Goal: Transaction & Acquisition: Download file/media

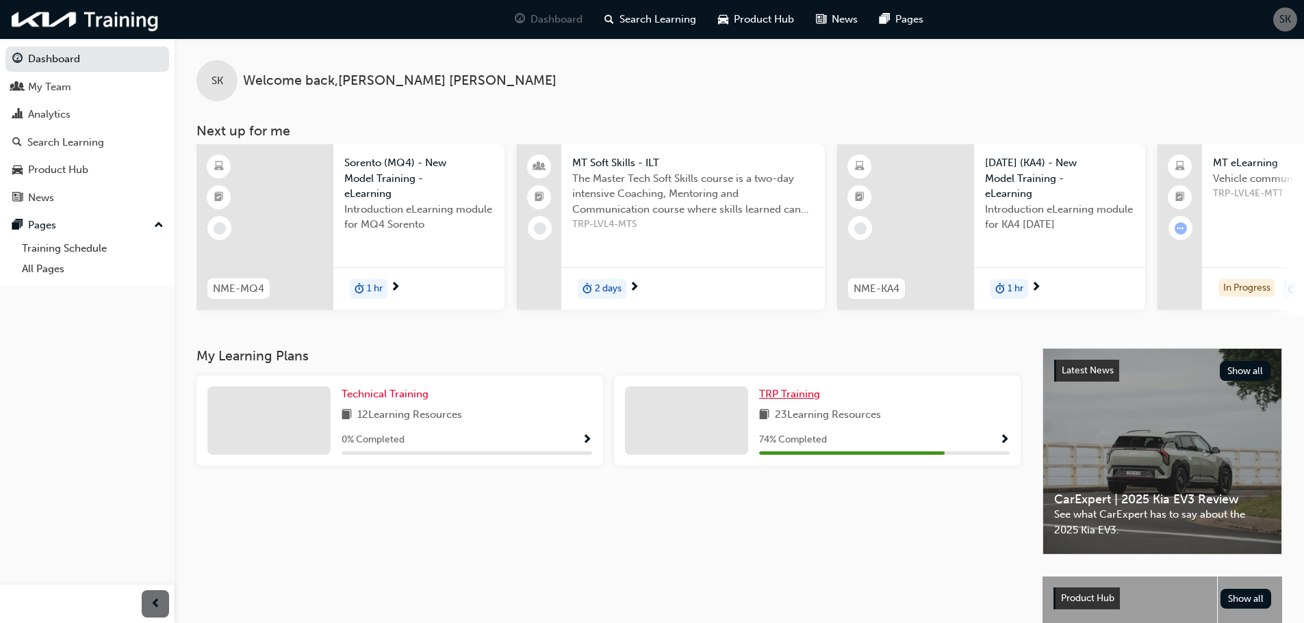
click at [804, 402] on link "TRP Training" at bounding box center [792, 395] width 66 height 16
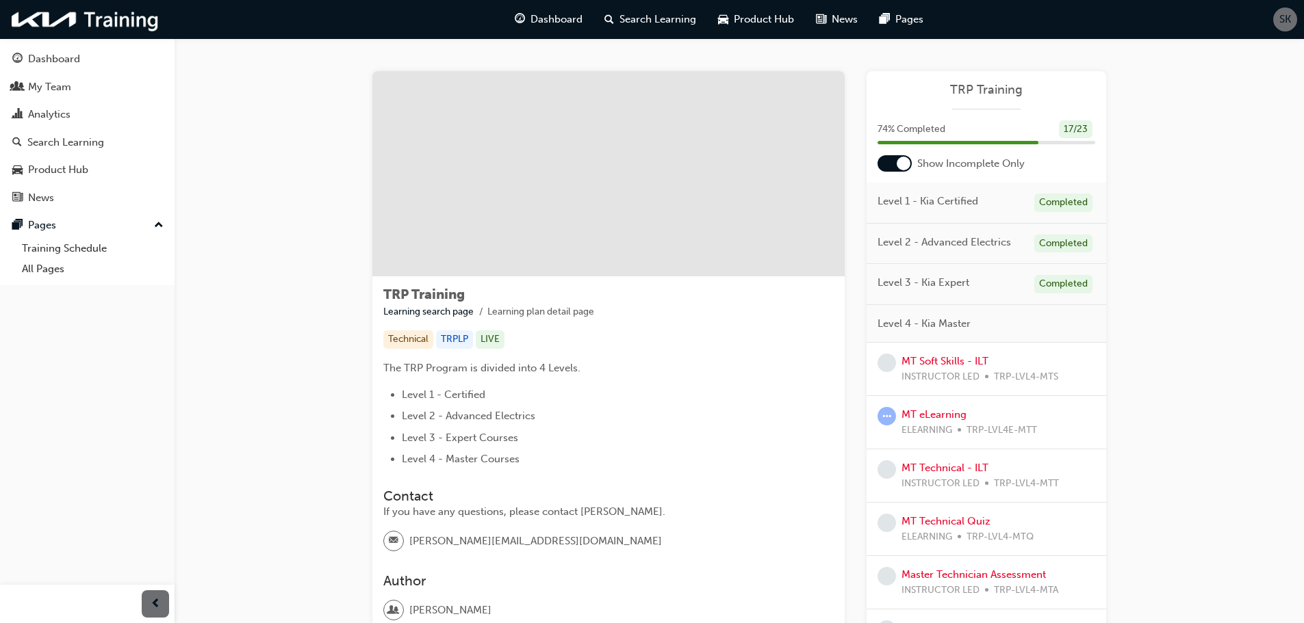
click at [906, 156] on div at bounding box center [894, 163] width 34 height 16
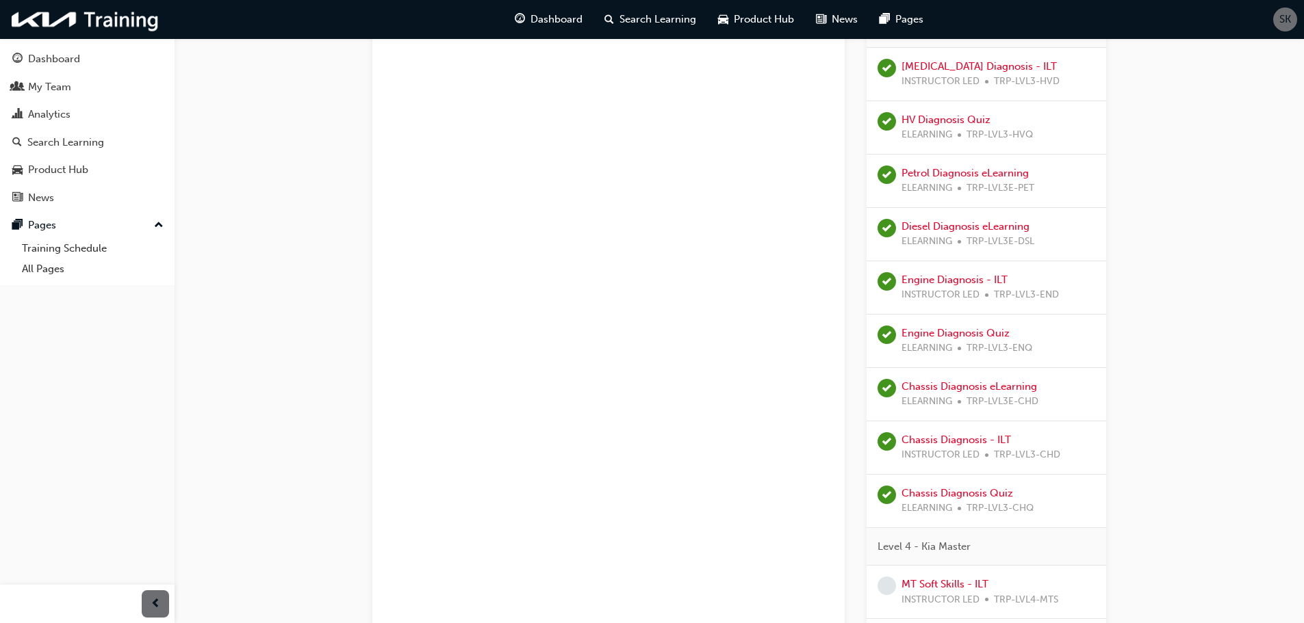
scroll to position [1027, 0]
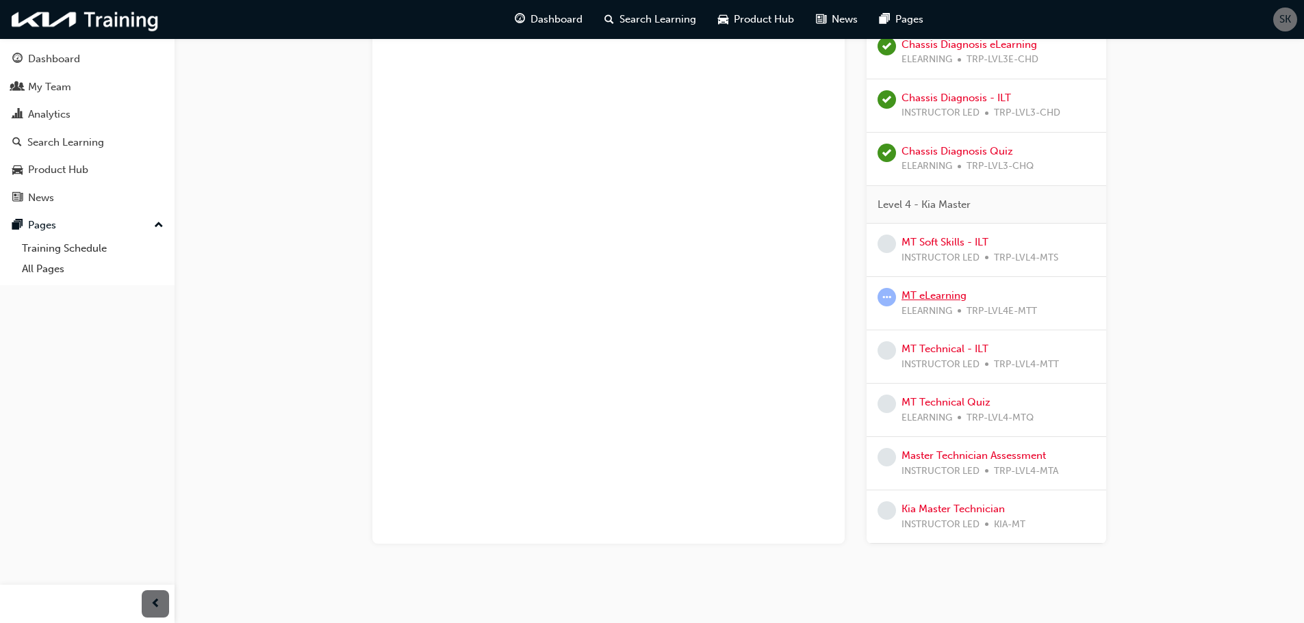
click at [954, 296] on link "MT eLearning" at bounding box center [933, 296] width 65 height 12
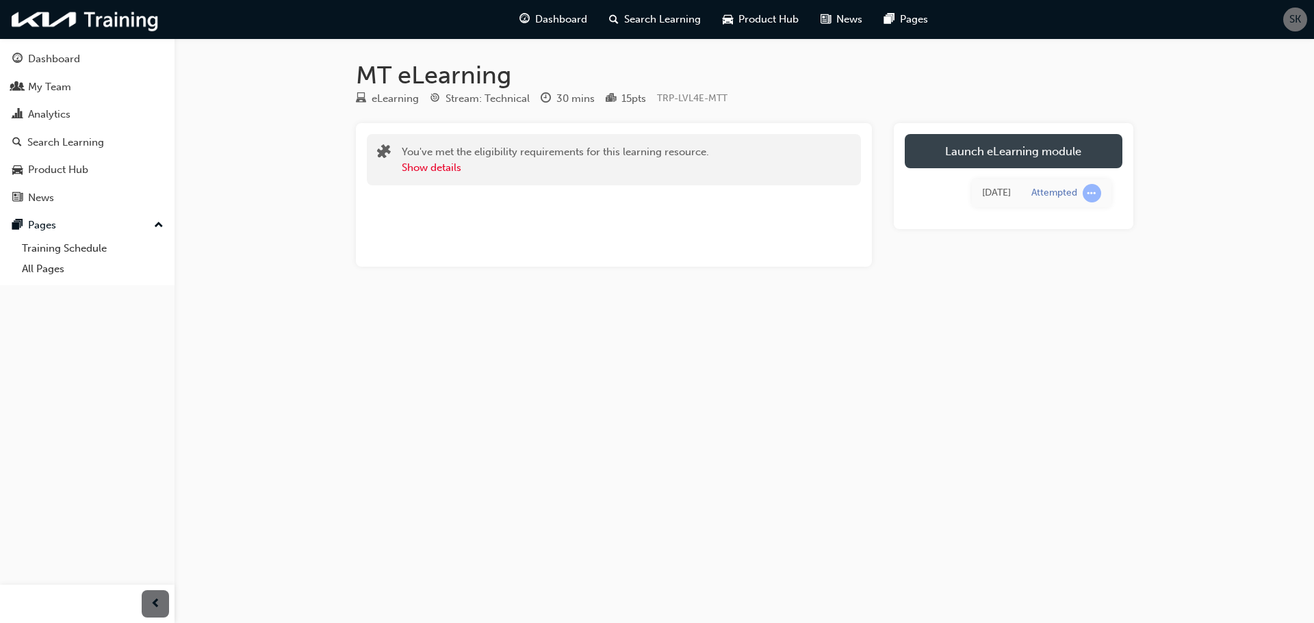
click at [996, 151] on link "Launch eLearning module" at bounding box center [1014, 151] width 218 height 34
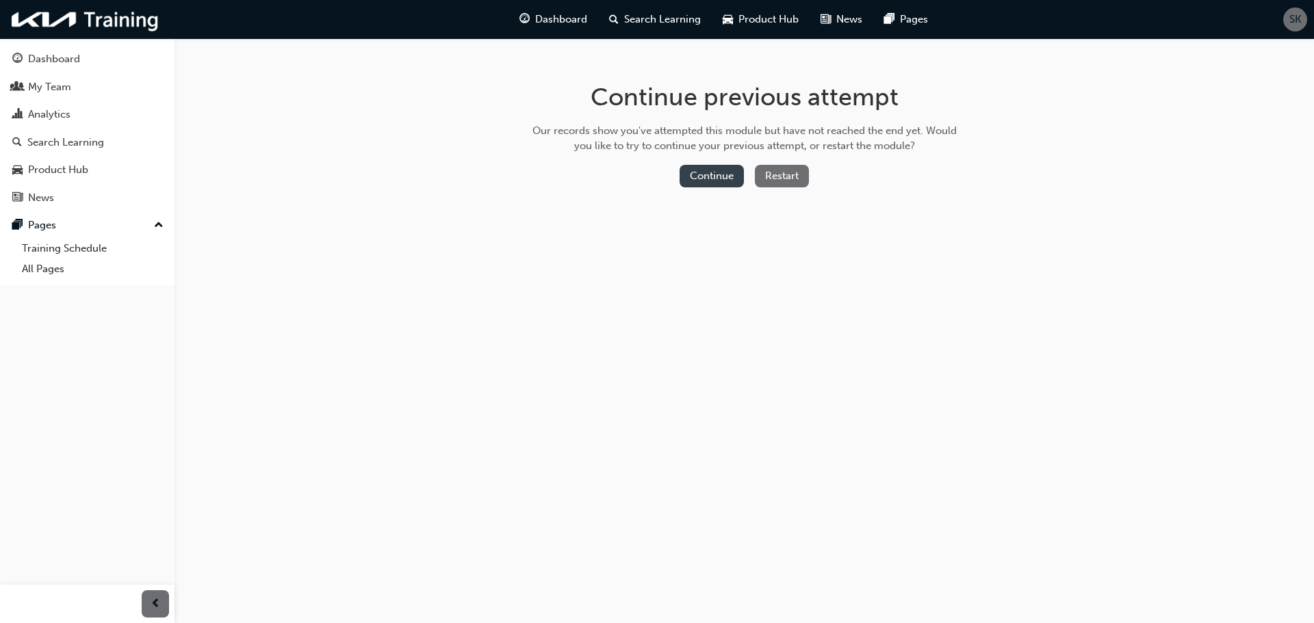
click at [728, 179] on button "Continue" at bounding box center [712, 176] width 64 height 23
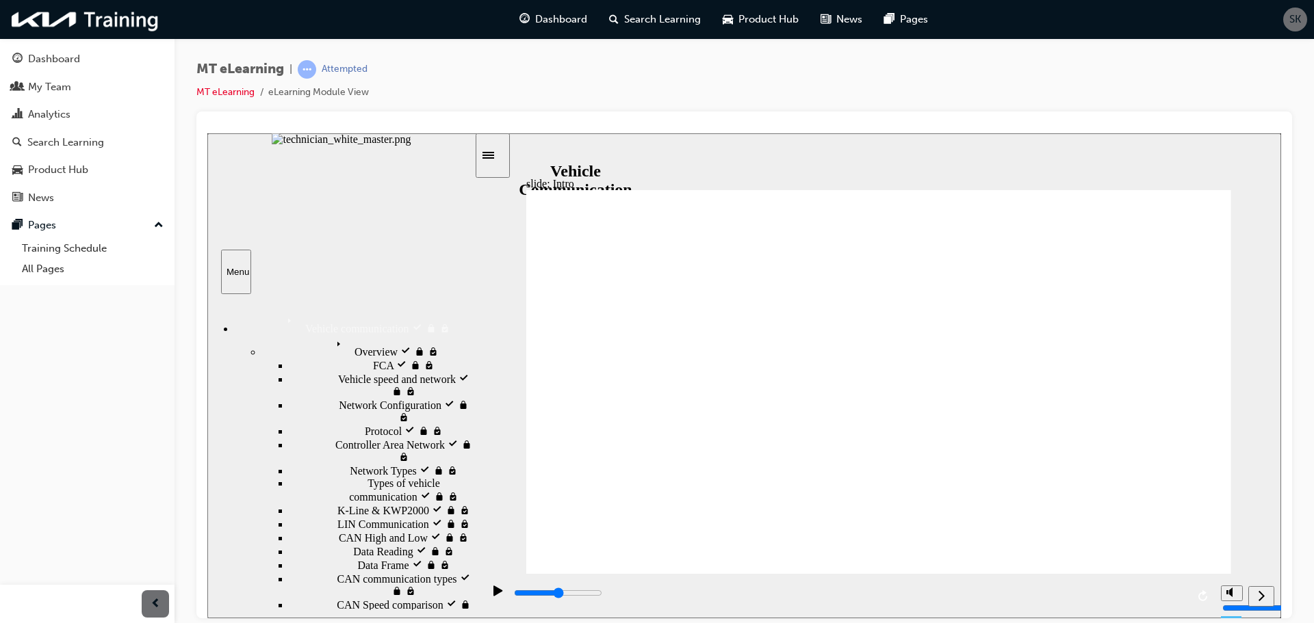
click at [331, 344] on span "Overview locked" at bounding box center [368, 341] width 75 height 12
click at [316, 320] on div "Vehicle communication Vehicle communication" at bounding box center [355, 322] width 240 height 23
click at [316, 320] on span "Vehicle communication locked" at bounding box center [350, 317] width 136 height 12
drag, startPoint x: 274, startPoint y: 324, endPoint x: 277, endPoint y: 333, distance: 10.0
click at [276, 324] on div "Vehicle communication Vehicle communication" at bounding box center [355, 322] width 240 height 23
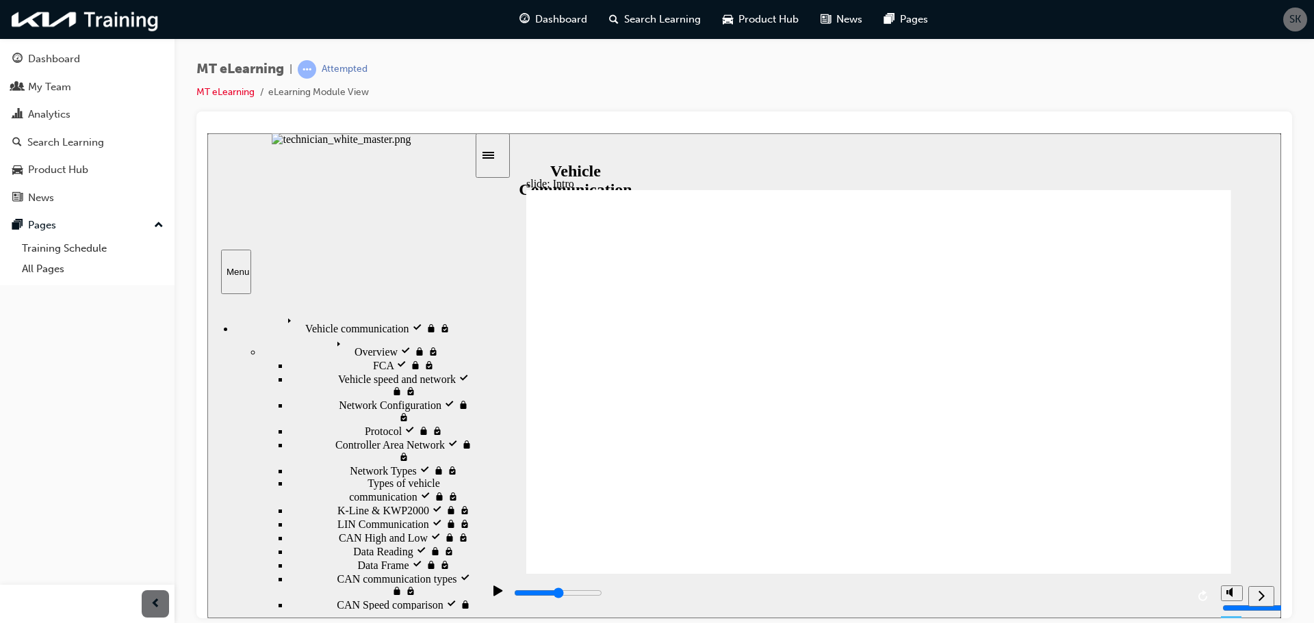
click at [301, 316] on span "Vehicle communication locked" at bounding box center [350, 317] width 136 height 12
click at [293, 88] on li "eLearning Module View" at bounding box center [318, 93] width 101 height 16
click at [223, 86] on link "MT eLearning" at bounding box center [225, 92] width 58 height 12
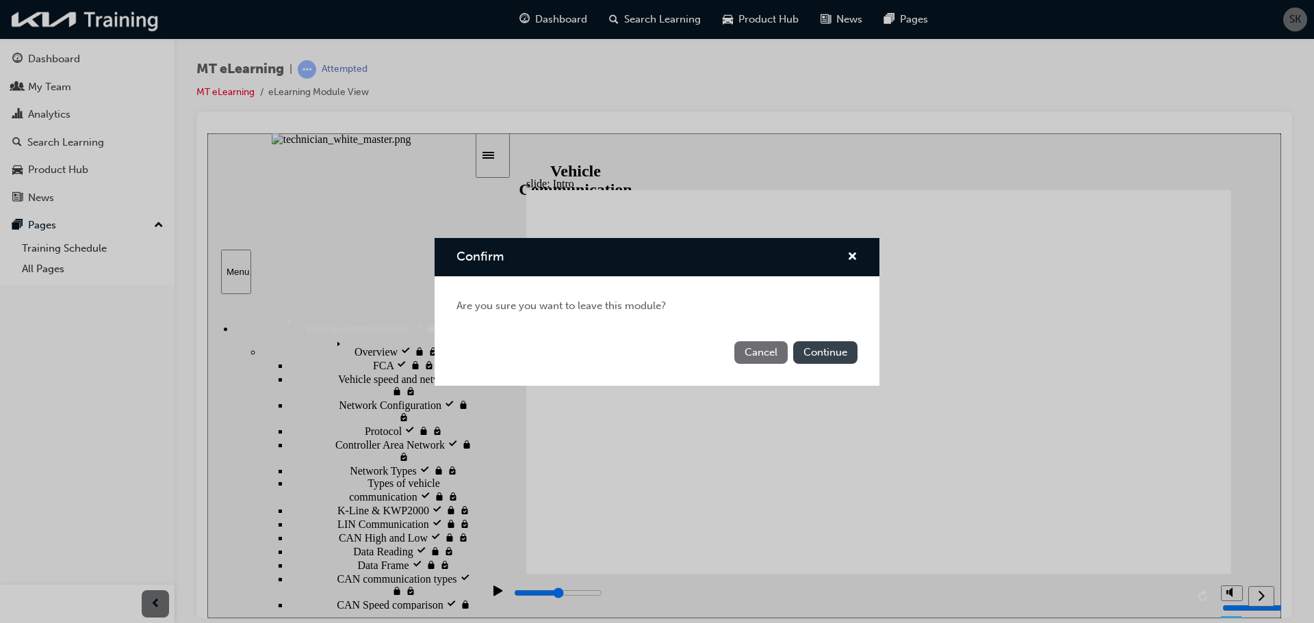
click at [827, 346] on button "Continue" at bounding box center [825, 353] width 64 height 23
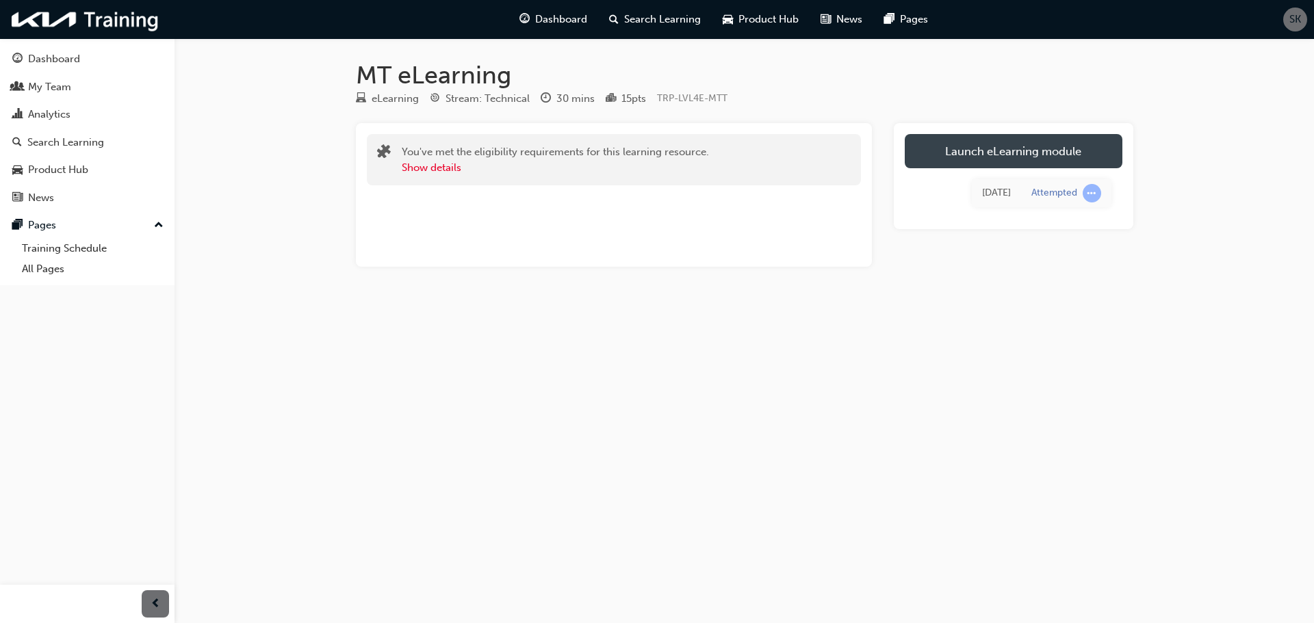
click at [988, 156] on link "Launch eLearning module" at bounding box center [1014, 151] width 218 height 34
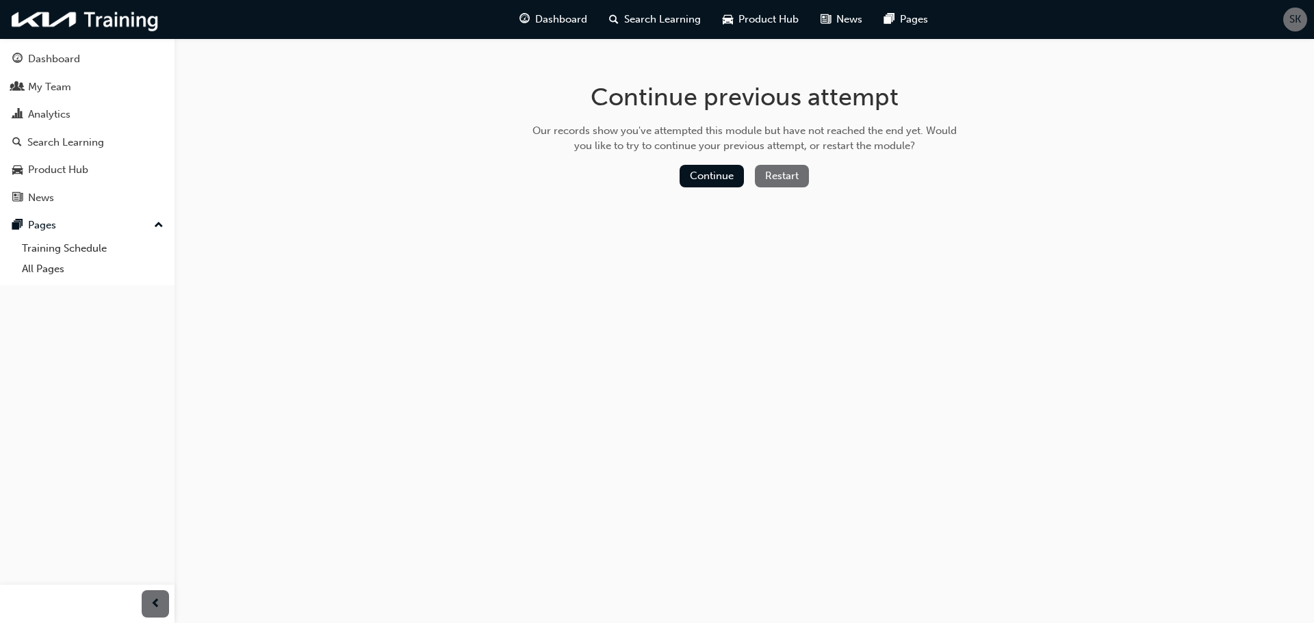
click at [788, 175] on button "Restart" at bounding box center [782, 176] width 54 height 23
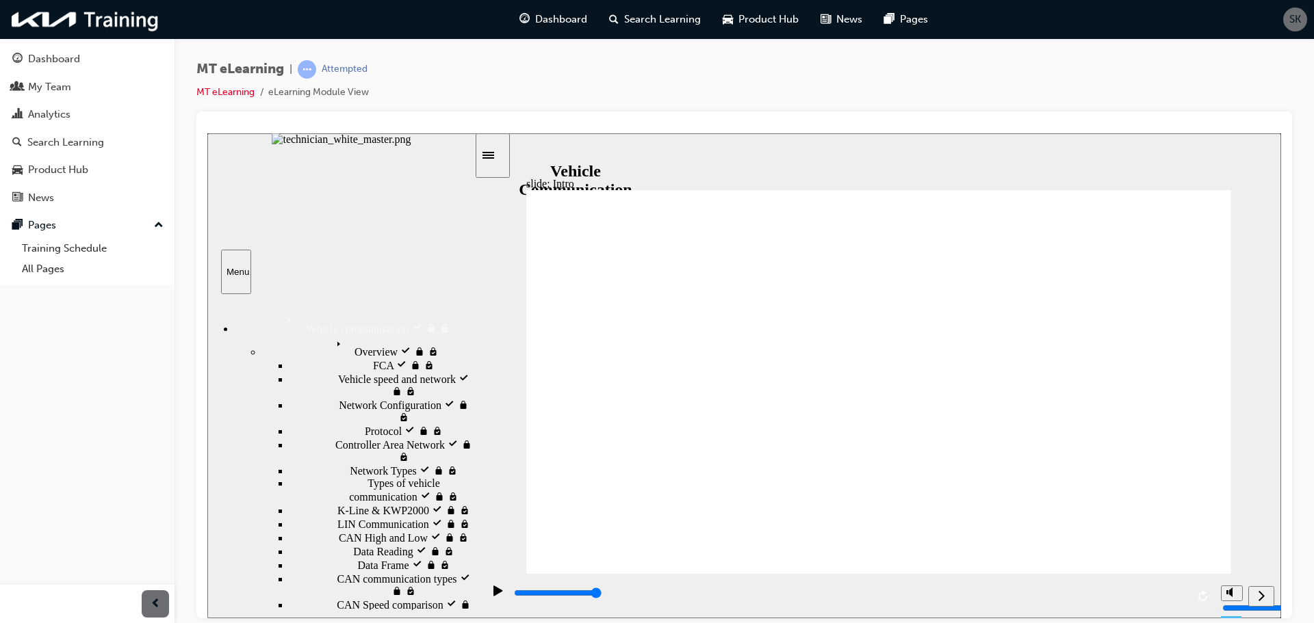
click at [494, 590] on icon "Play (Ctrl+Alt+P)" at bounding box center [498, 590] width 10 height 11
click at [1259, 592] on icon "Next (Ctrl+Alt+Period)" at bounding box center [1261, 595] width 7 height 12
click at [1270, 604] on div "Next (Ctrl+Alt+Period)" at bounding box center [1262, 596] width 15 height 14
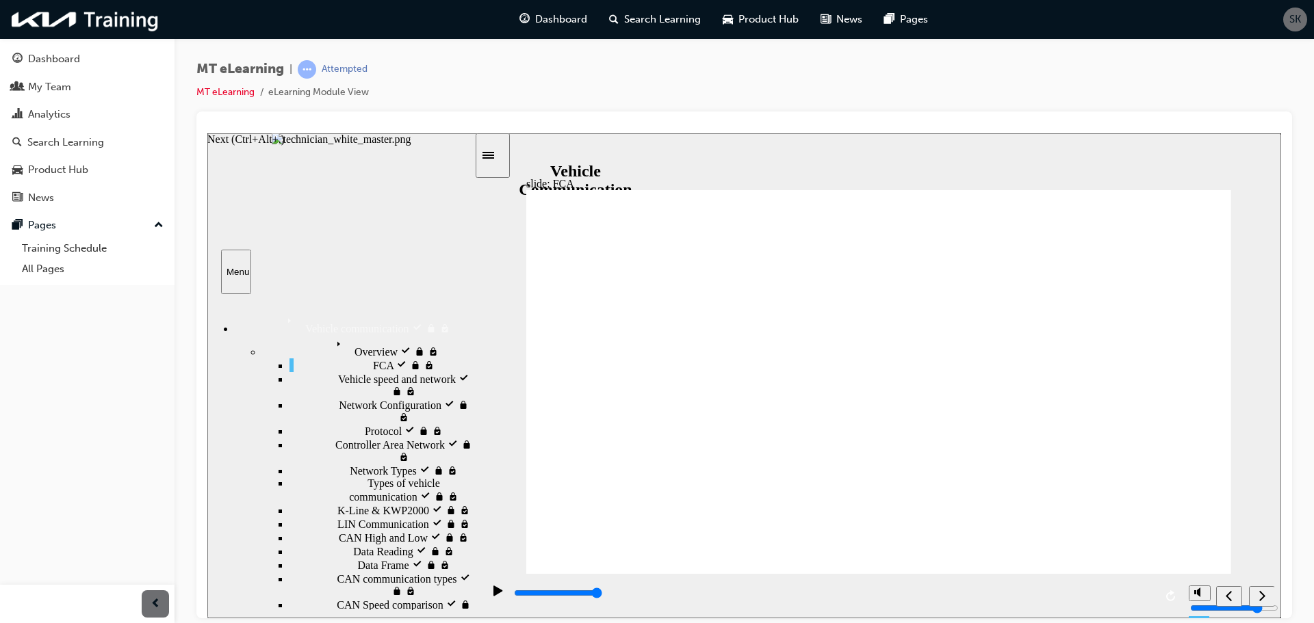
click at [1269, 589] on div "Next (Ctrl+Alt+Period)" at bounding box center [1262, 596] width 15 height 14
click at [1261, 584] on nav "slide navigation" at bounding box center [1245, 596] width 58 height 44
click at [1261, 600] on icon "Next (Ctrl+Alt+Period)" at bounding box center [1262, 595] width 6 height 10
click at [1255, 594] on div "Next (Ctrl+Alt+Period)" at bounding box center [1262, 596] width 15 height 14
click at [1257, 591] on div "Next (Ctrl+Alt+Period)" at bounding box center [1262, 596] width 15 height 14
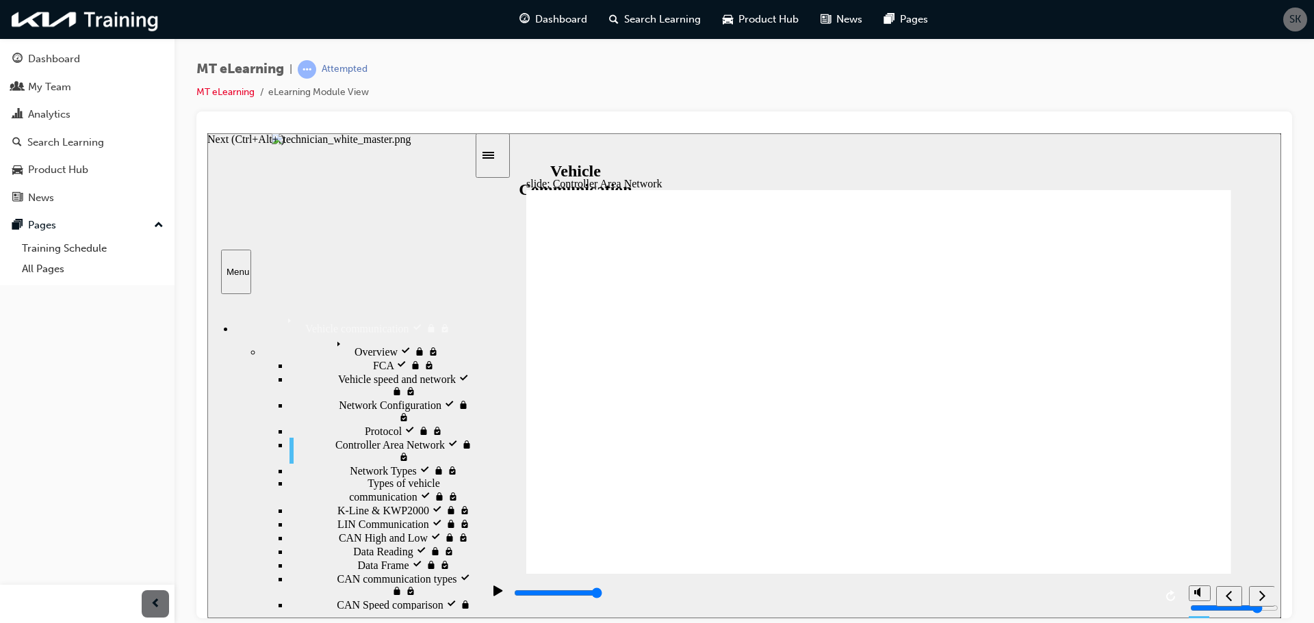
click at [1265, 598] on icon "Next (Ctrl+Alt+Period)" at bounding box center [1262, 595] width 7 height 12
click at [1262, 598] on icon "Next (Ctrl+Alt+Period)" at bounding box center [1262, 595] width 6 height 10
click at [487, 600] on div "Pause (Ctrl+Alt+P)" at bounding box center [498, 596] width 23 height 23
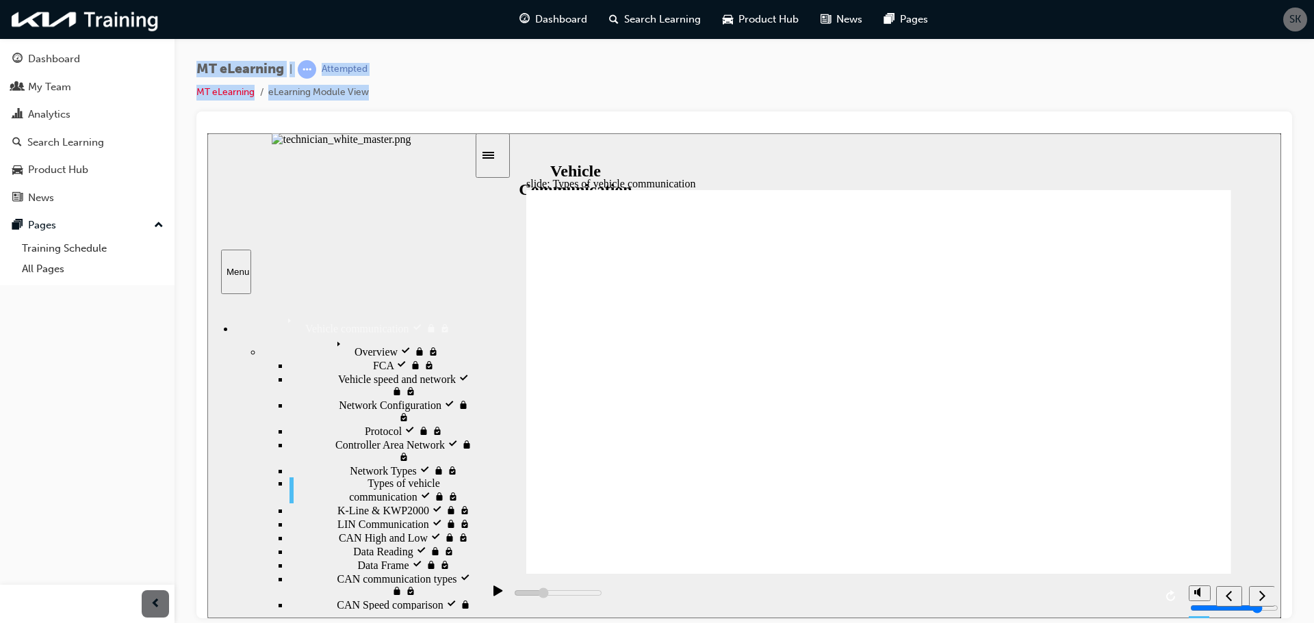
drag, startPoint x: 377, startPoint y: 120, endPoint x: 185, endPoint y: 47, distance: 206.0
click at [185, 47] on div "MT eLearning | Attempted MT eLearning eLearning Module View" at bounding box center [745, 313] width 1140 height 551
drag, startPoint x: 185, startPoint y: 47, endPoint x: 392, endPoint y: 108, distance: 216.3
click at [392, 108] on div "MT eLearning | Attempted MT eLearning eLearning Module View" at bounding box center [745, 313] width 1140 height 551
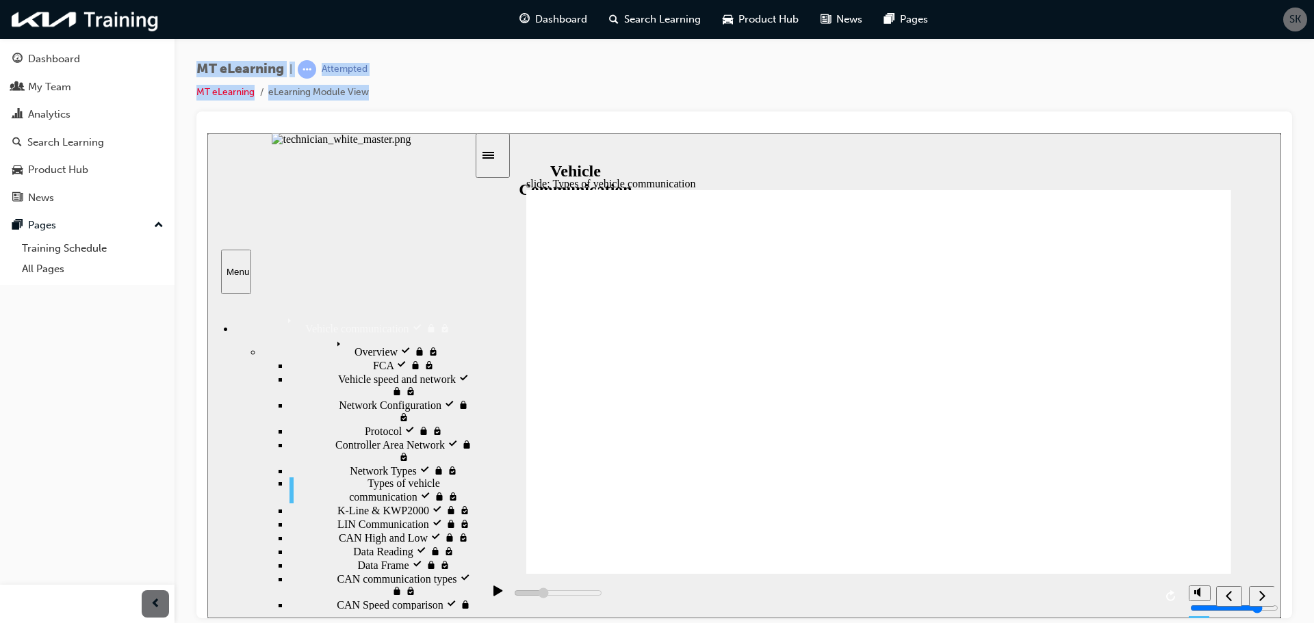
click at [392, 108] on div "MT eLearning | Attempted MT eLearning eLearning Module View" at bounding box center [744, 85] width 1096 height 51
drag, startPoint x: 186, startPoint y: 67, endPoint x: 445, endPoint y: 108, distance: 261.9
click at [445, 107] on div "MT eLearning | Attempted MT eLearning eLearning Module View" at bounding box center [745, 313] width 1140 height 551
click at [445, 108] on div "MT eLearning | Attempted MT eLearning eLearning Module View" at bounding box center [744, 85] width 1096 height 51
click at [491, 596] on div "Play (Ctrl+Alt+P)" at bounding box center [498, 596] width 23 height 23
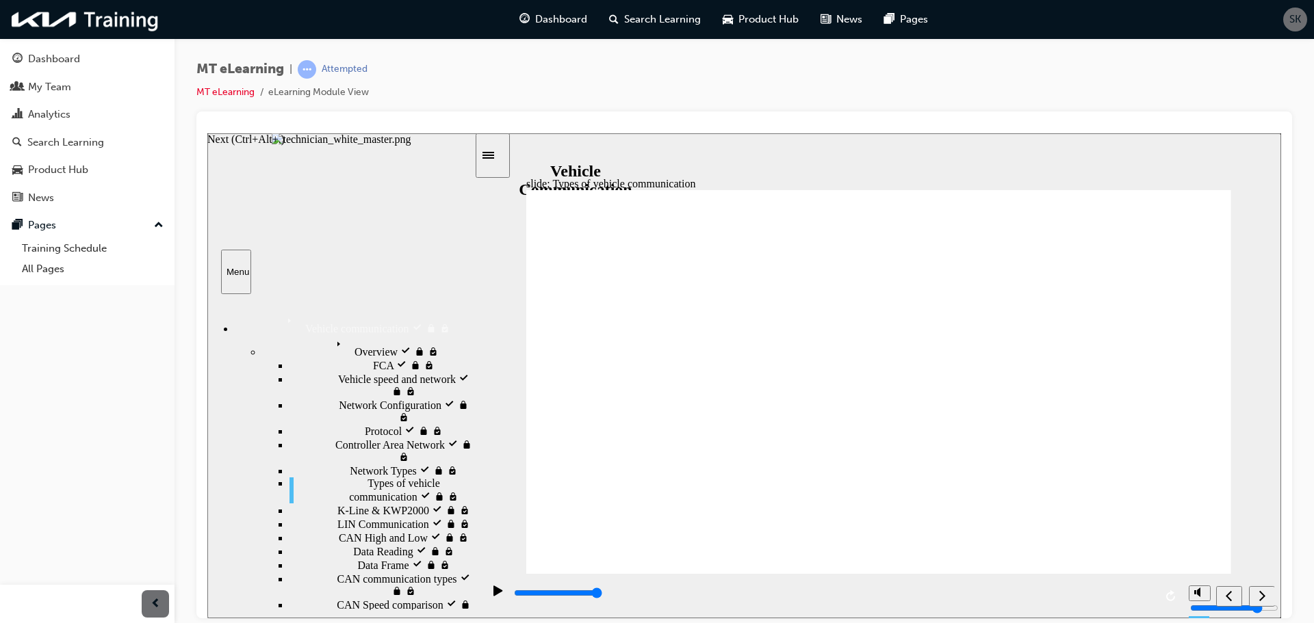
click at [1261, 601] on icon "Next (Ctrl+Alt+Period)" at bounding box center [1262, 595] width 7 height 12
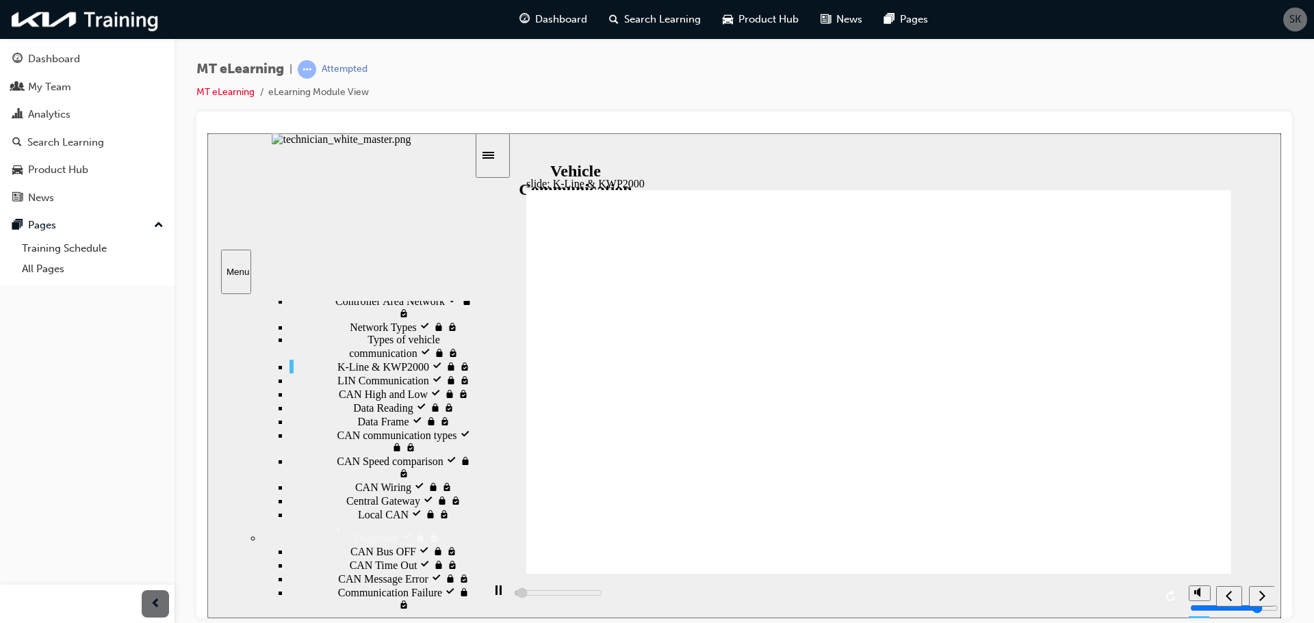
scroll to position [130, 0]
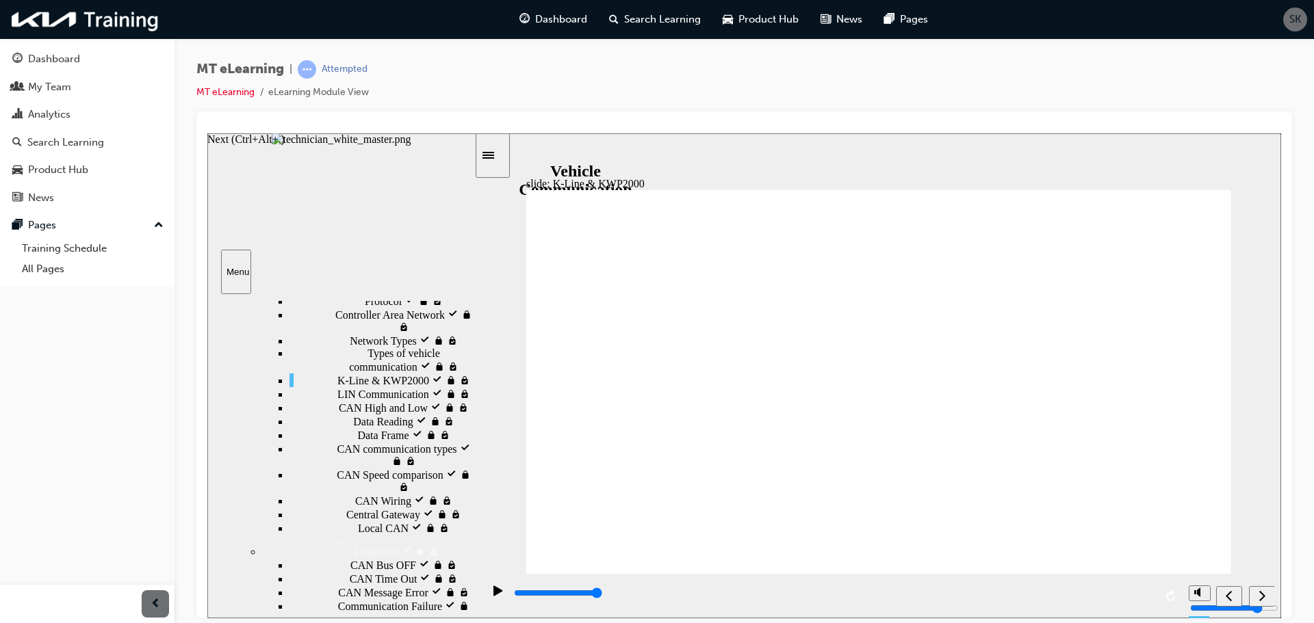
click at [1262, 599] on icon "Next (Ctrl+Alt+Period)" at bounding box center [1262, 595] width 6 height 10
click at [1267, 604] on div "Next (Ctrl+Alt+Period)" at bounding box center [1262, 596] width 15 height 14
click at [1268, 597] on div "Next (Ctrl+Alt+Period)" at bounding box center [1262, 596] width 15 height 14
click at [1257, 589] on div "Next (Ctrl+Alt+Period)" at bounding box center [1262, 596] width 15 height 14
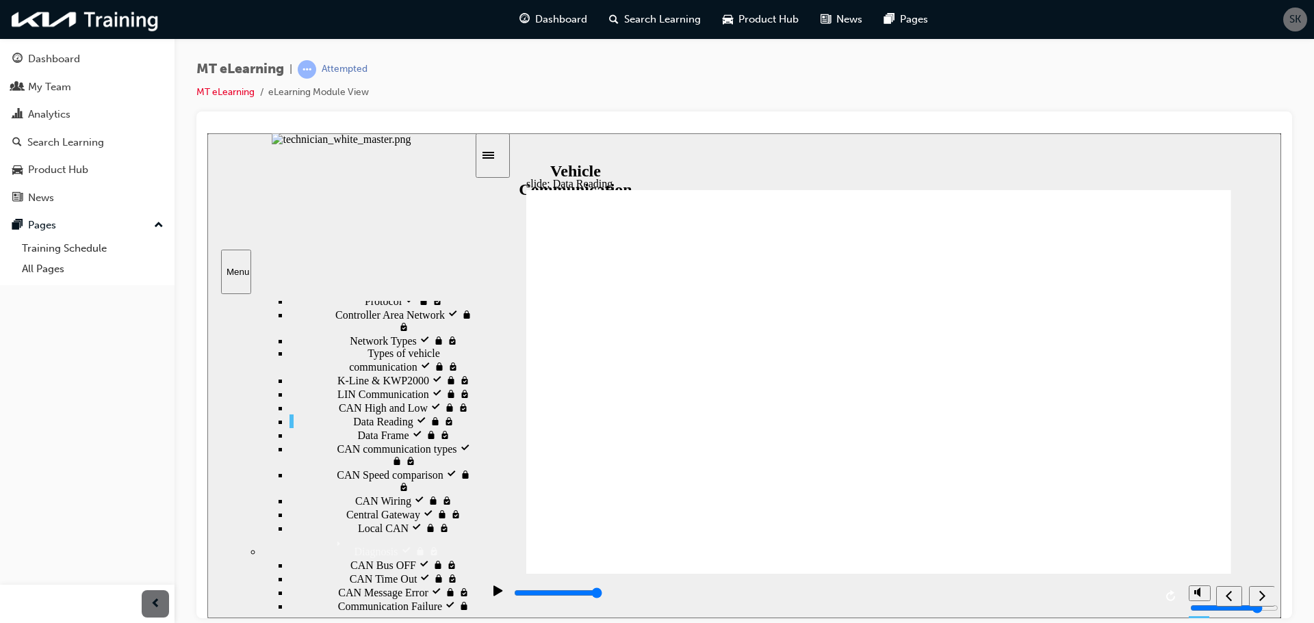
drag, startPoint x: 1058, startPoint y: 415, endPoint x: 1059, endPoint y: 457, distance: 41.8
drag, startPoint x: 1064, startPoint y: 506, endPoint x: 1064, endPoint y: 534, distance: 28.1
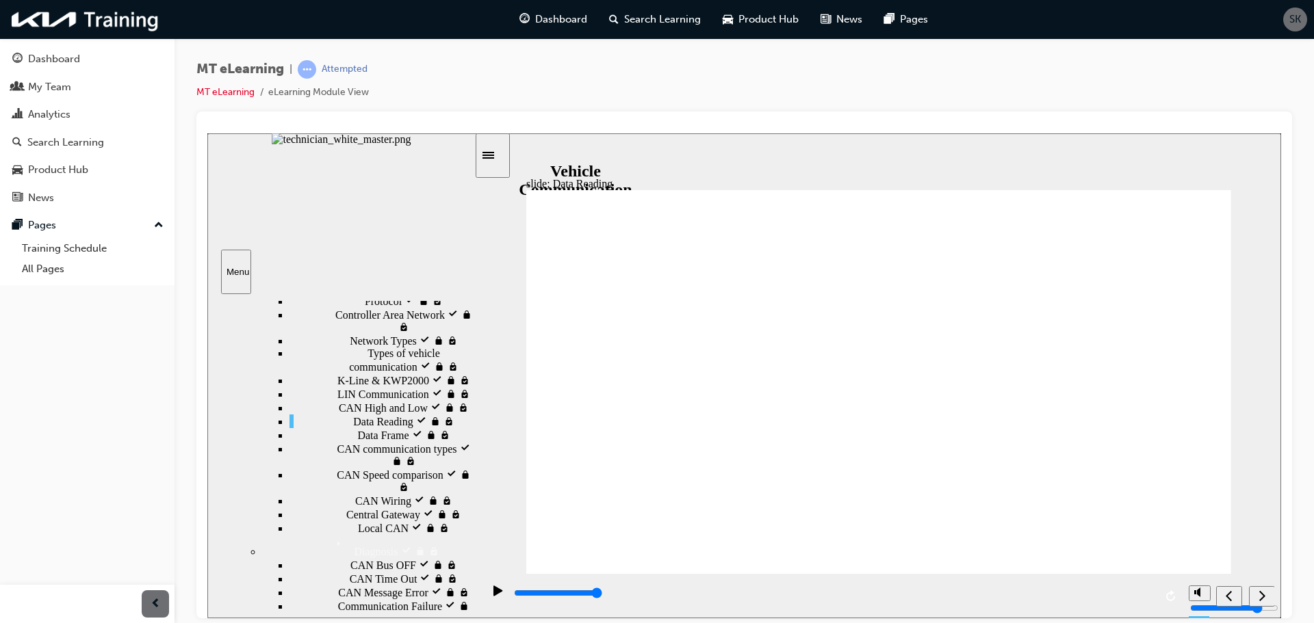
click at [1257, 597] on div "Next (Ctrl+Alt+Period)" at bounding box center [1262, 596] width 15 height 14
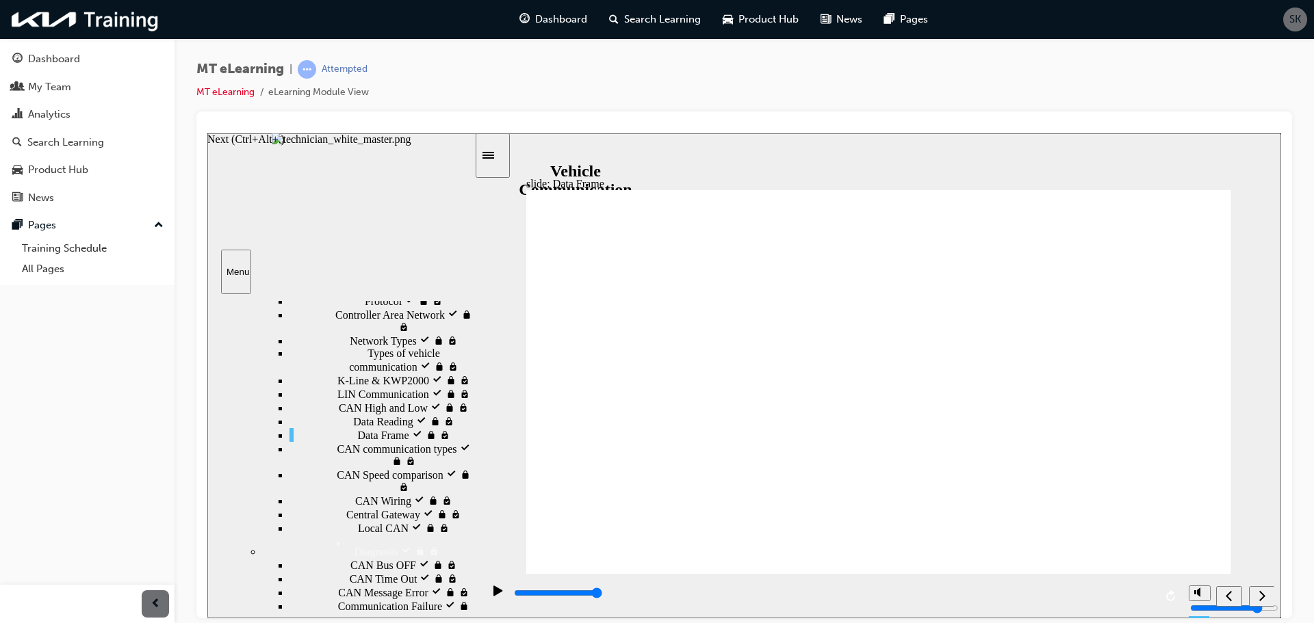
click at [1260, 594] on icon "Next (Ctrl+Alt+Period)" at bounding box center [1262, 595] width 7 height 12
click at [1256, 597] on div "Next (Ctrl+Alt+Period)" at bounding box center [1262, 596] width 15 height 14
click at [1265, 600] on icon "Next (Ctrl+Alt+Period)" at bounding box center [1262, 595] width 7 height 12
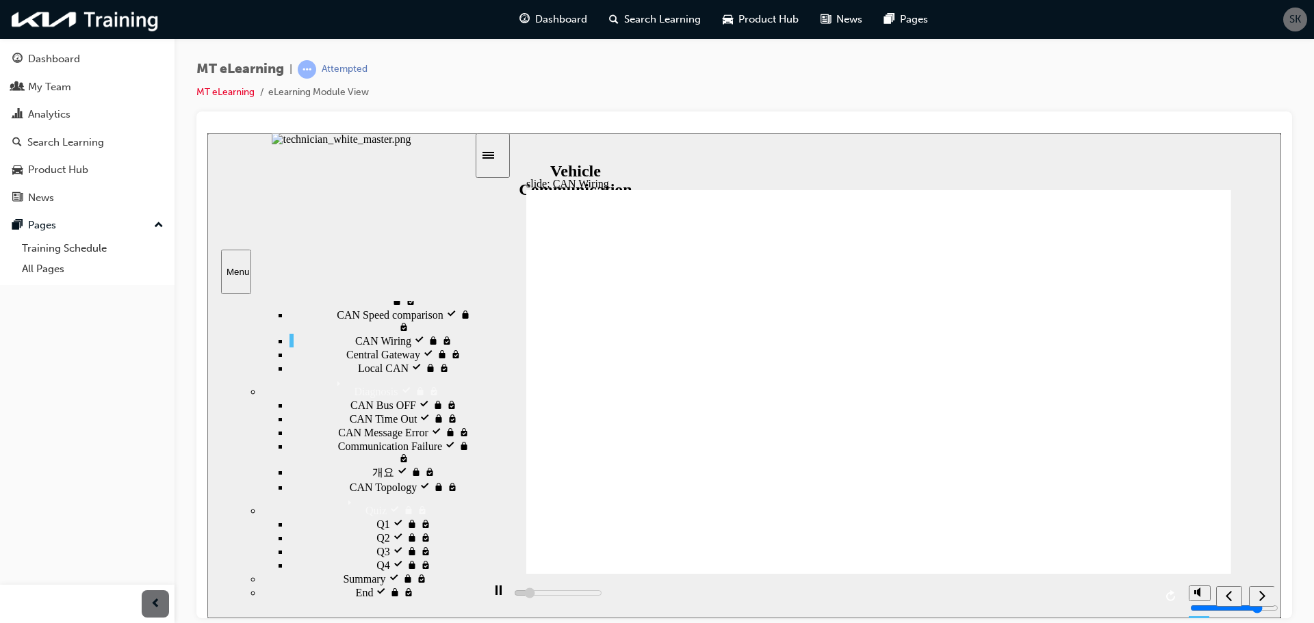
scroll to position [335, 0]
click at [1265, 594] on icon "Next (Ctrl+Alt+Period)" at bounding box center [1262, 595] width 7 height 12
click at [1259, 592] on icon "Next (Ctrl+Alt+Period)" at bounding box center [1262, 595] width 7 height 12
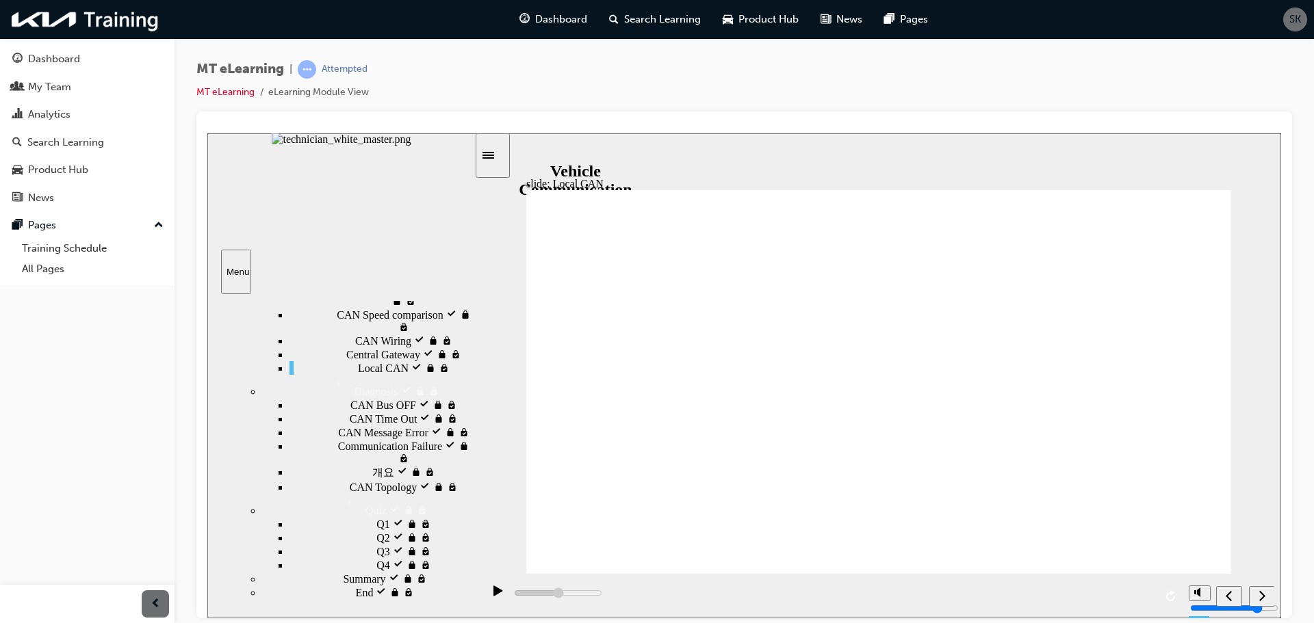
click at [1255, 593] on div "Next (Ctrl+Alt+Period)" at bounding box center [1262, 596] width 15 height 14
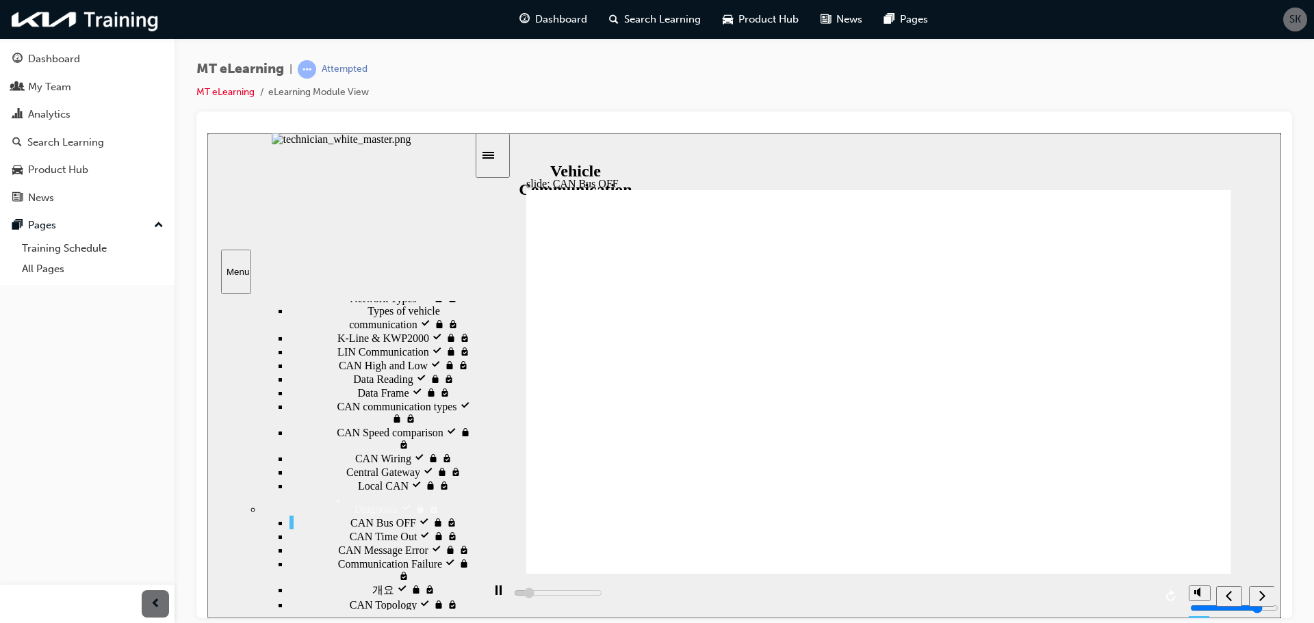
type input "20000"
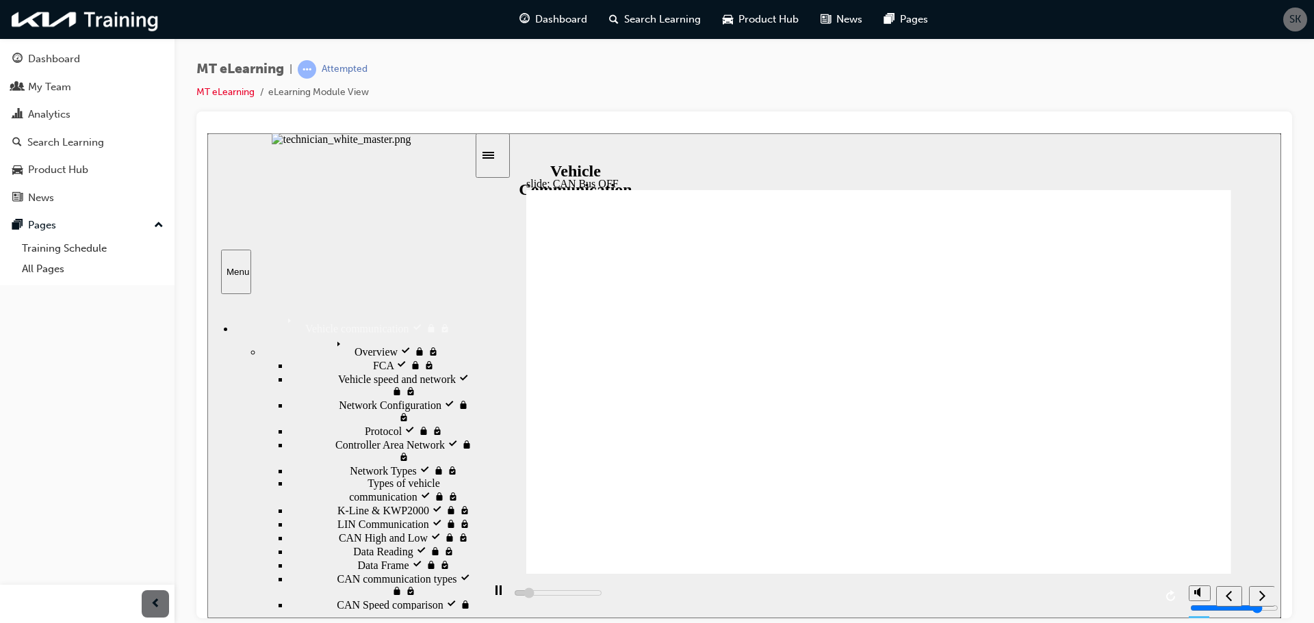
scroll to position [172, 0]
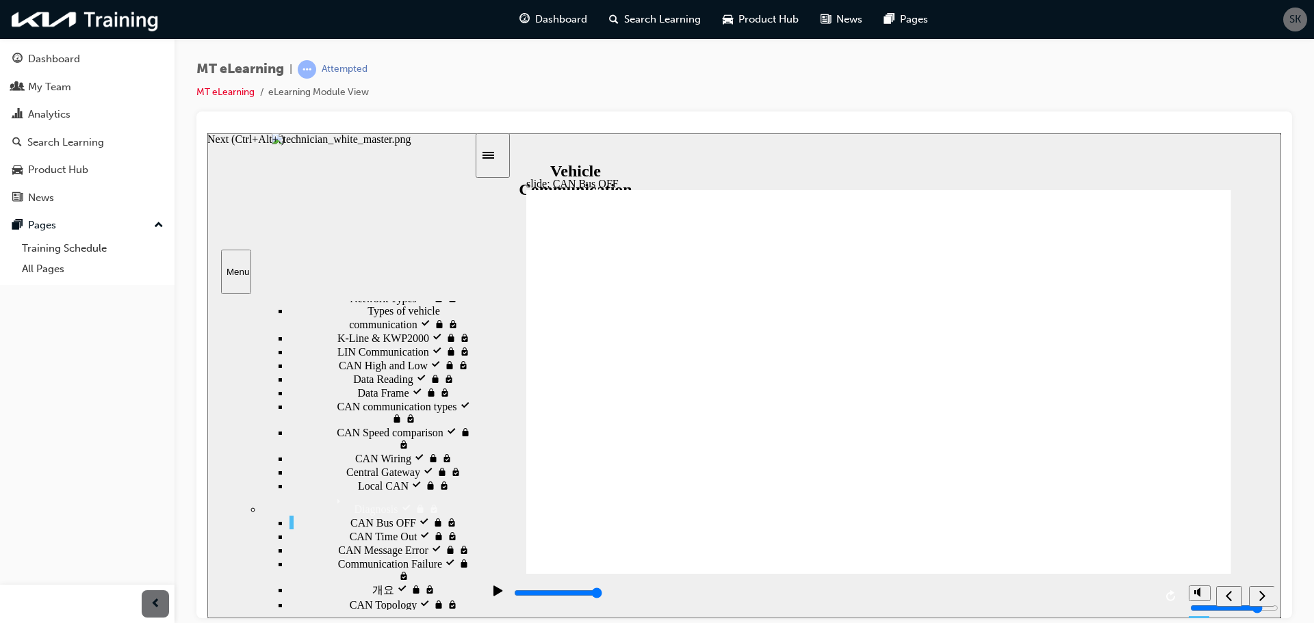
click at [1270, 596] on div "Next (Ctrl+Alt+Period)" at bounding box center [1262, 596] width 15 height 14
click at [1263, 592] on icon "Next (Ctrl+Alt+Period)" at bounding box center [1262, 595] width 7 height 12
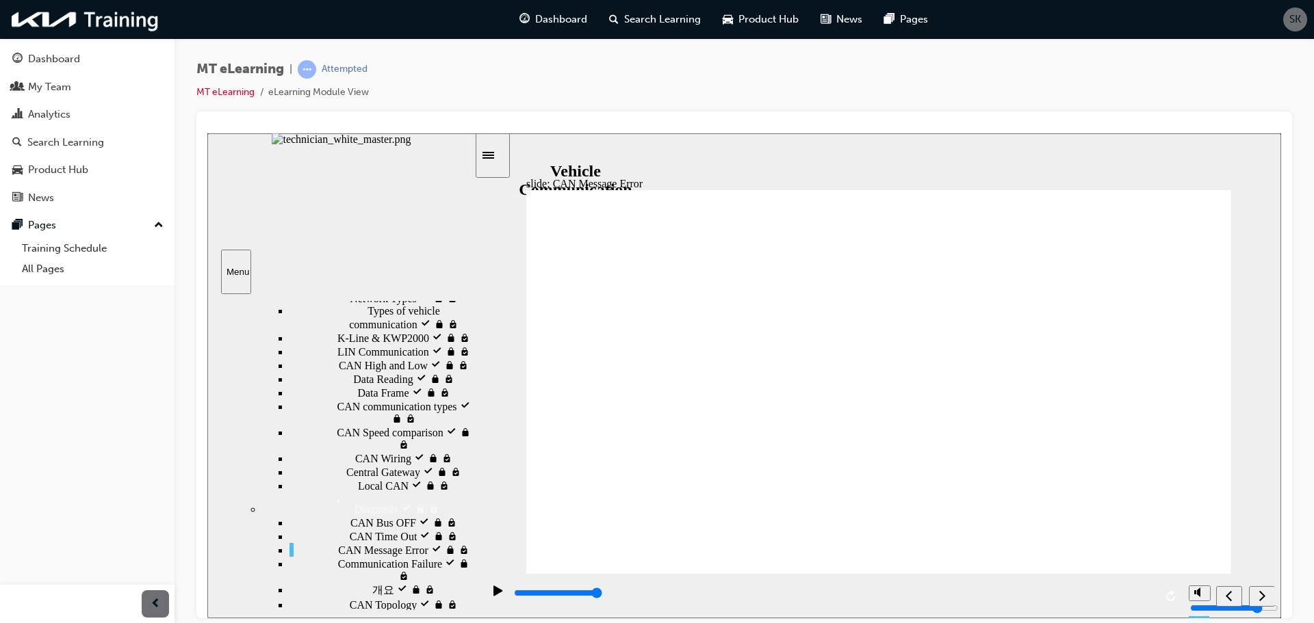
drag, startPoint x: 957, startPoint y: 474, endPoint x: 1090, endPoint y: 535, distance: 146.7
click at [1265, 595] on div "Next (Ctrl+Alt+Period)" at bounding box center [1262, 596] width 15 height 14
click at [1269, 595] on div "Next (Ctrl+Alt+Period)" at bounding box center [1262, 596] width 15 height 14
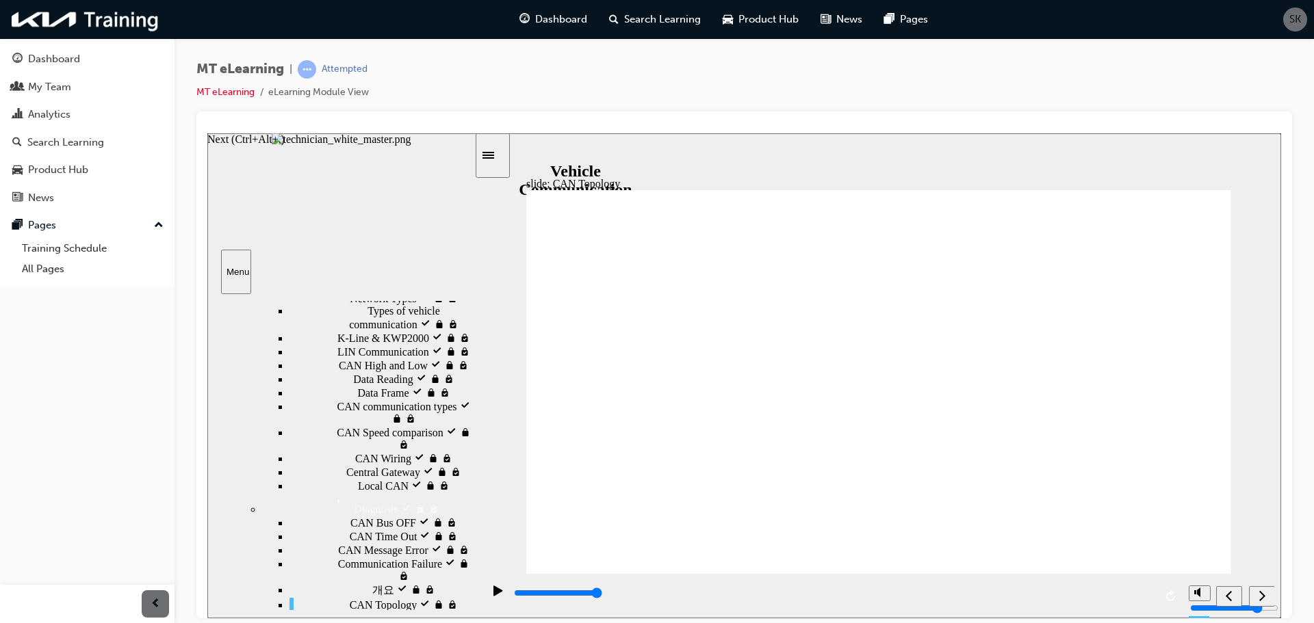
click at [1268, 598] on div "Next (Ctrl+Alt+Period)" at bounding box center [1262, 596] width 15 height 14
click at [1267, 589] on div "Next (Ctrl+Alt+Period)" at bounding box center [1262, 596] width 15 height 14
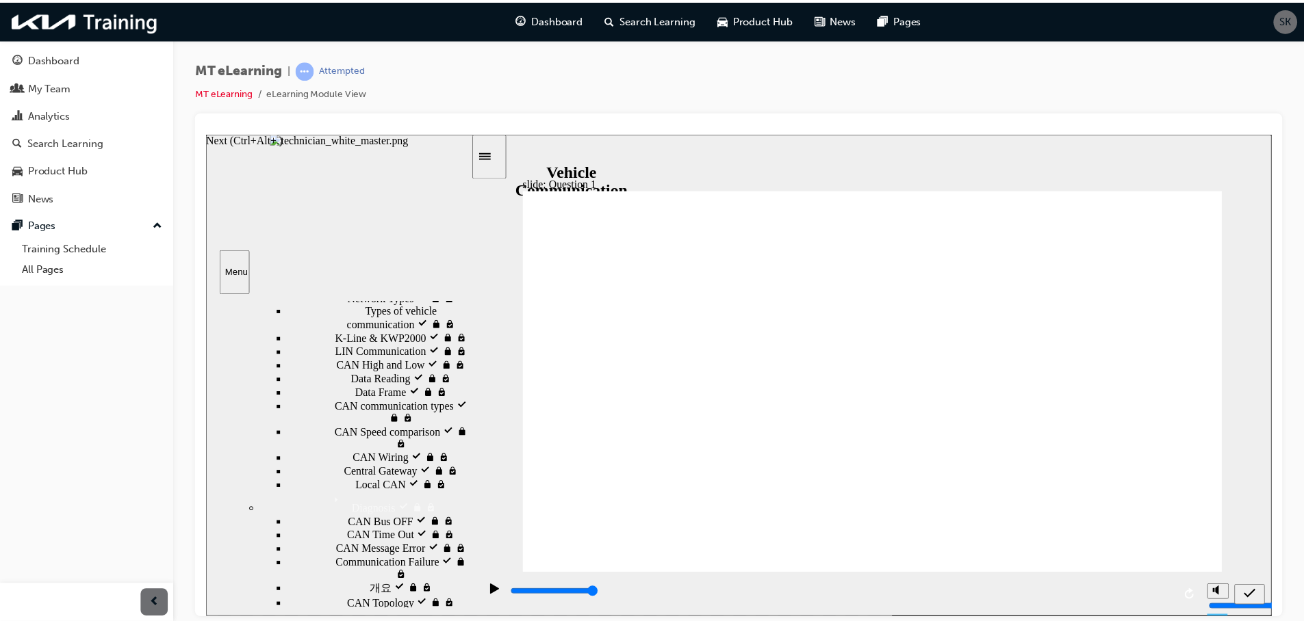
scroll to position [0, 0]
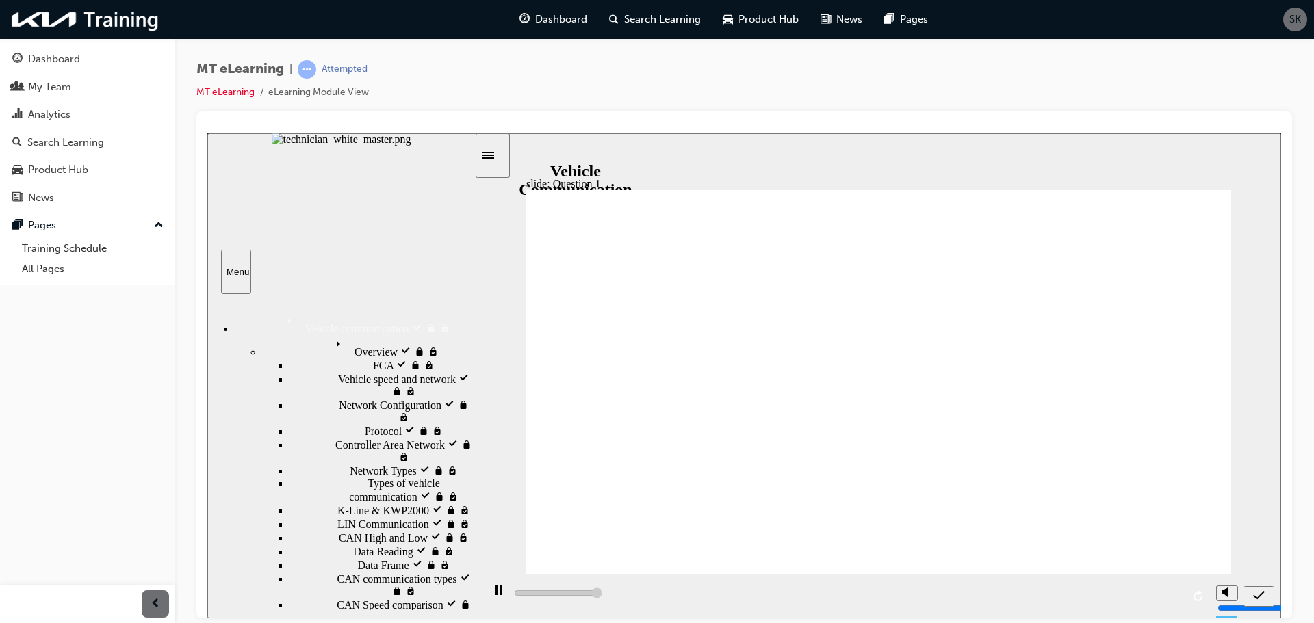
type input "5000"
radio input "true"
click at [1252, 595] on div "Submit (Ctrl+Alt+S)" at bounding box center [1259, 596] width 20 height 14
type input "2100"
radio input "true"
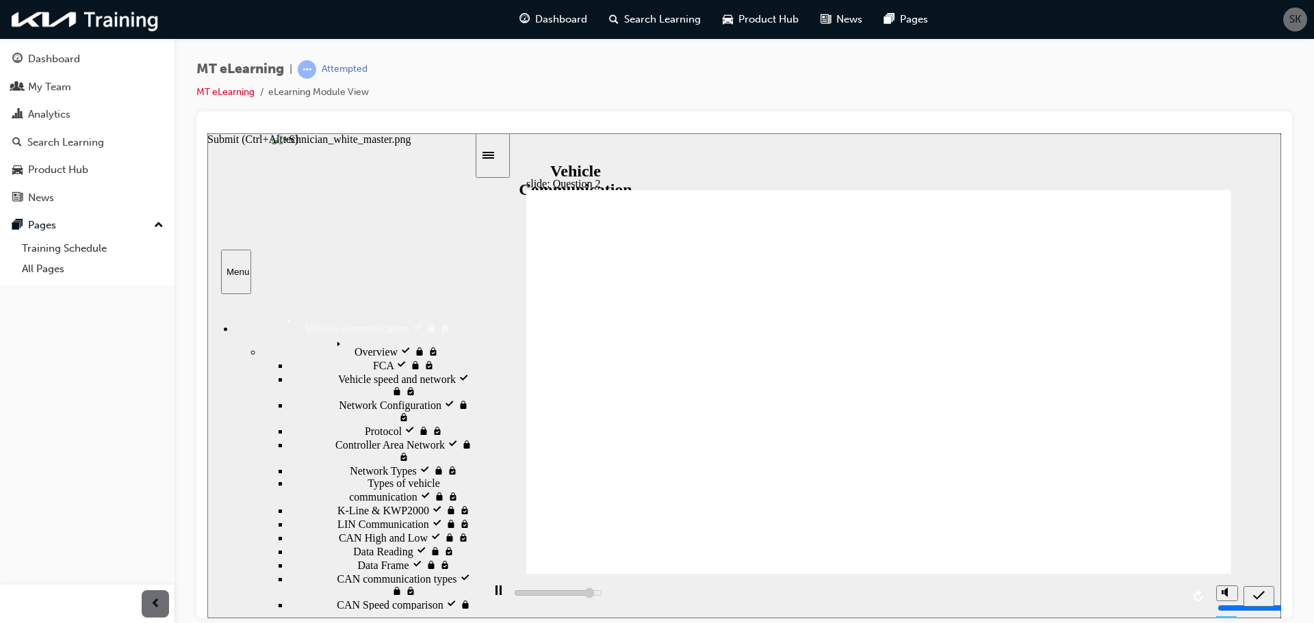
click at [1251, 595] on div "Submit (Ctrl+Alt+S)" at bounding box center [1259, 596] width 20 height 14
type input "3300"
radio input "true"
click at [1264, 594] on icon "Submit (Ctrl+Alt+S)" at bounding box center [1259, 595] width 12 height 12
type input "5000"
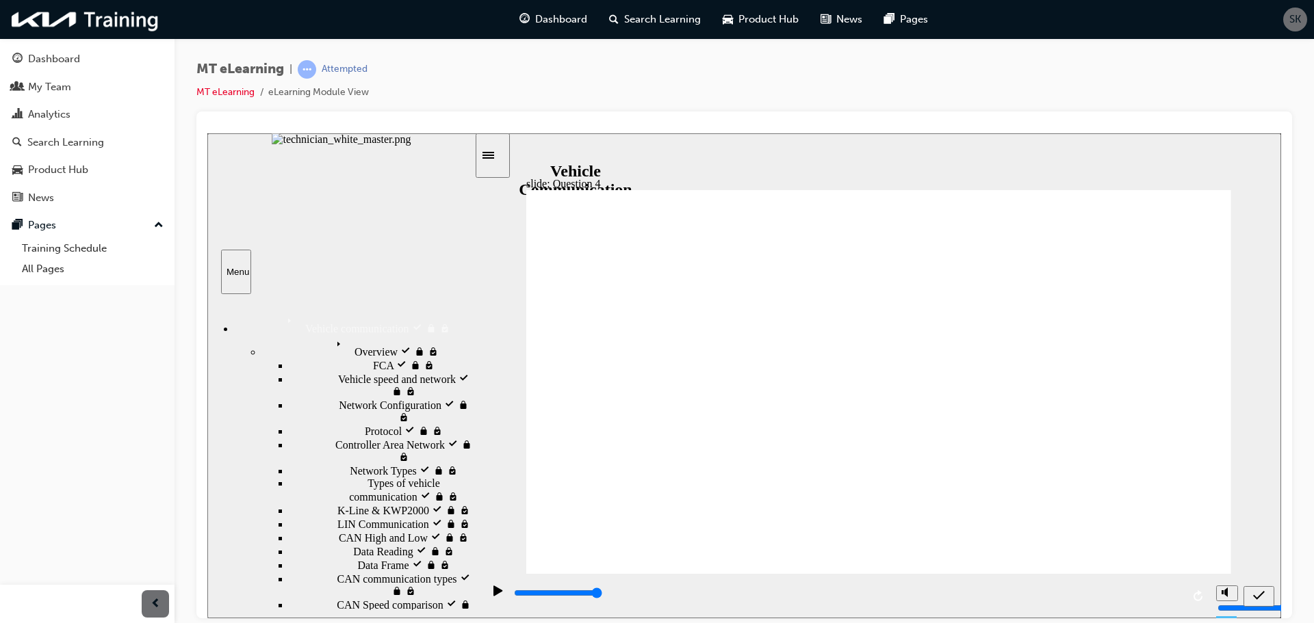
radio input "true"
click at [1257, 595] on icon "Submit (Ctrl+Alt+S)" at bounding box center [1259, 595] width 12 height 12
type input "1700"
radio input "true"
type input "3700"
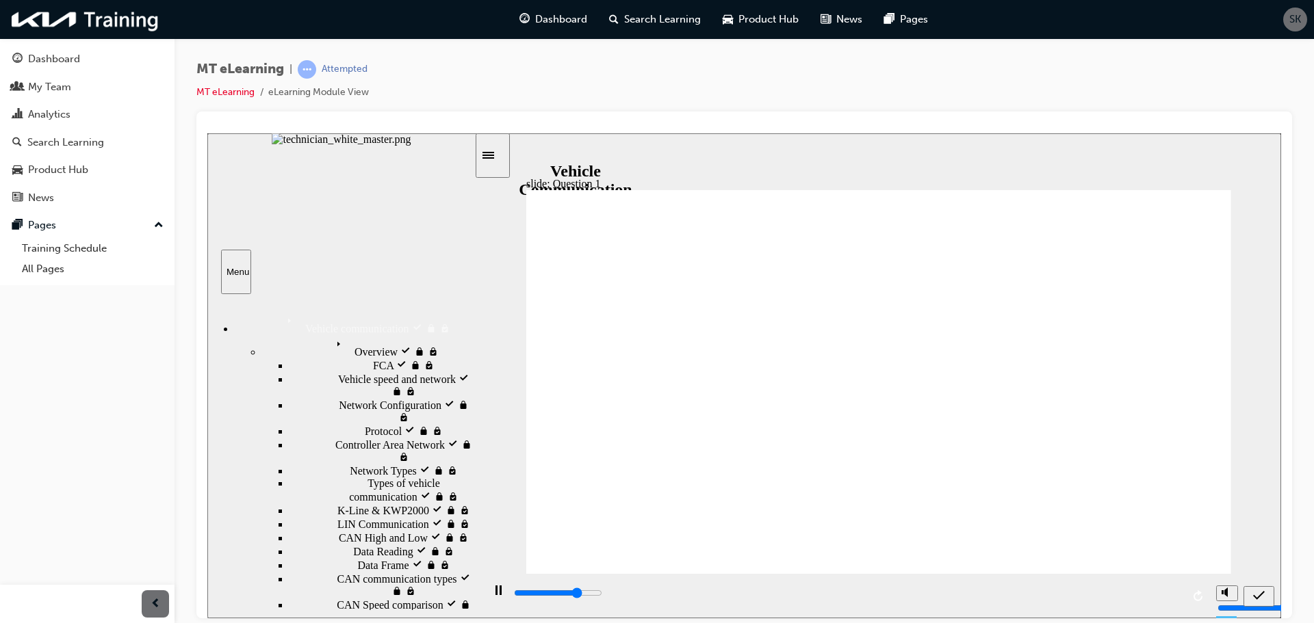
radio input "false"
radio input "true"
click at [1258, 589] on div "Submit (Ctrl+Alt+S)" at bounding box center [1259, 596] width 20 height 14
type input "1800"
radio input "true"
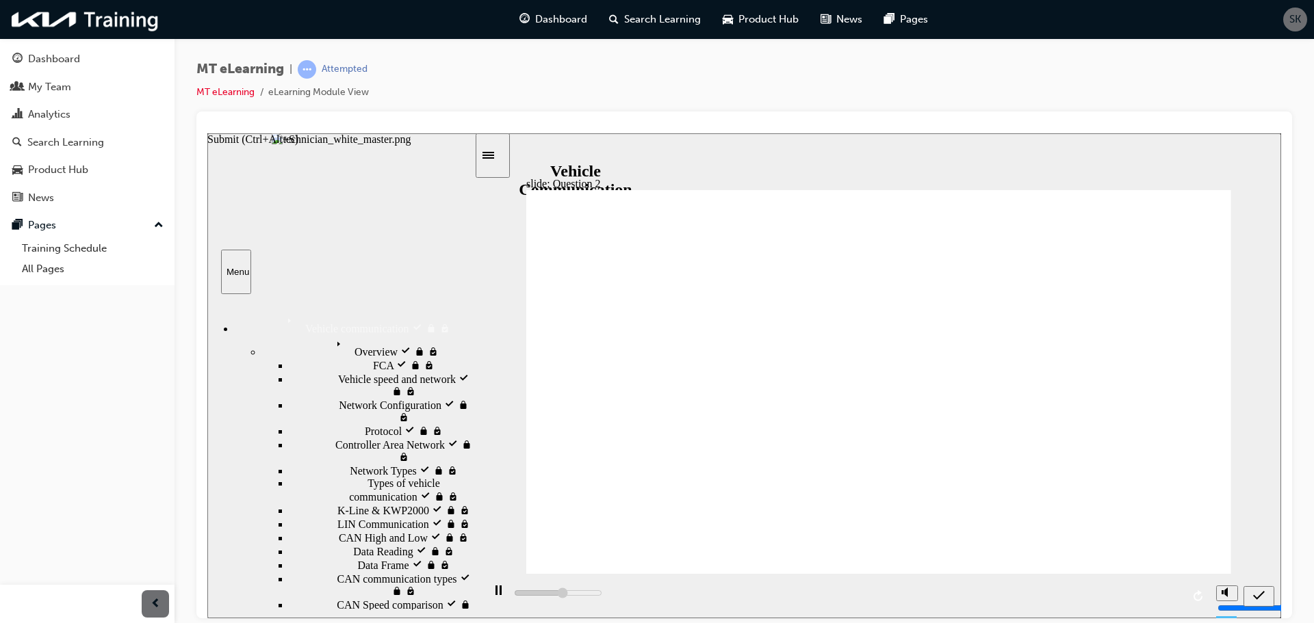
click at [1269, 589] on div "Submit (Ctrl+Alt+S)" at bounding box center [1259, 596] width 20 height 14
type input "1600"
radio input "true"
click at [1263, 597] on icon "Submit (Ctrl+Alt+S)" at bounding box center [1259, 595] width 12 height 12
type input "5000"
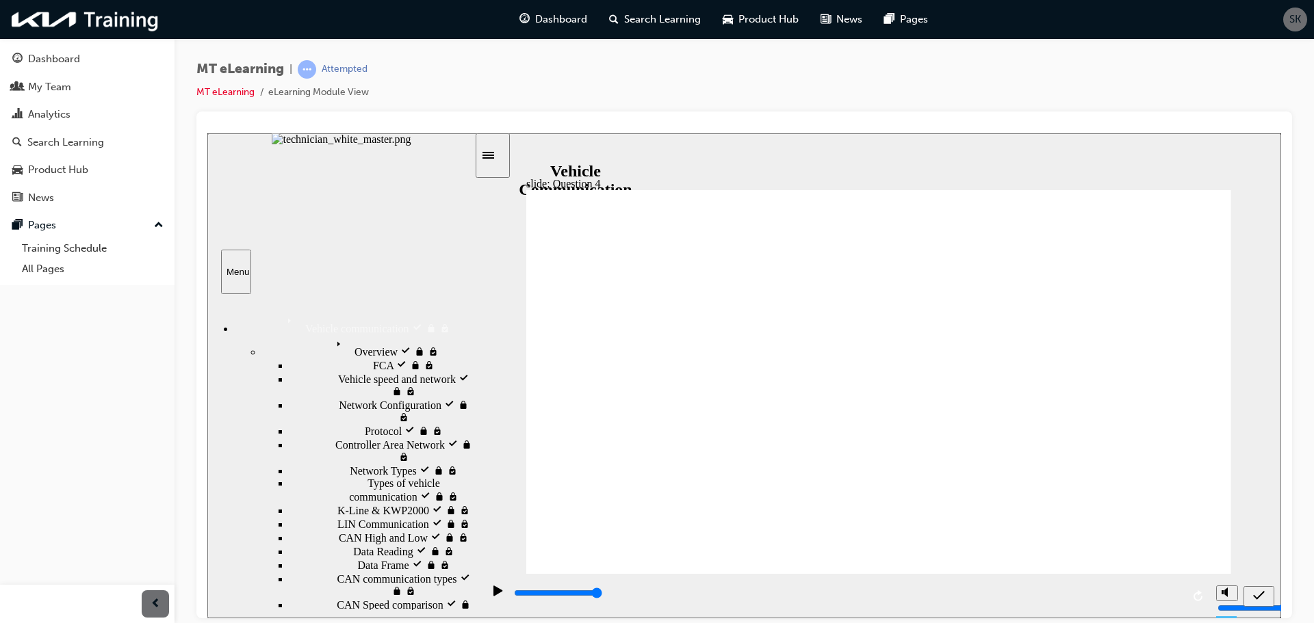
radio input "true"
click at [1255, 600] on icon "Submit (Ctrl+Alt+S)" at bounding box center [1259, 595] width 12 height 12
click at [1266, 602] on div "Next (Ctrl+Alt+Period)" at bounding box center [1261, 596] width 15 height 14
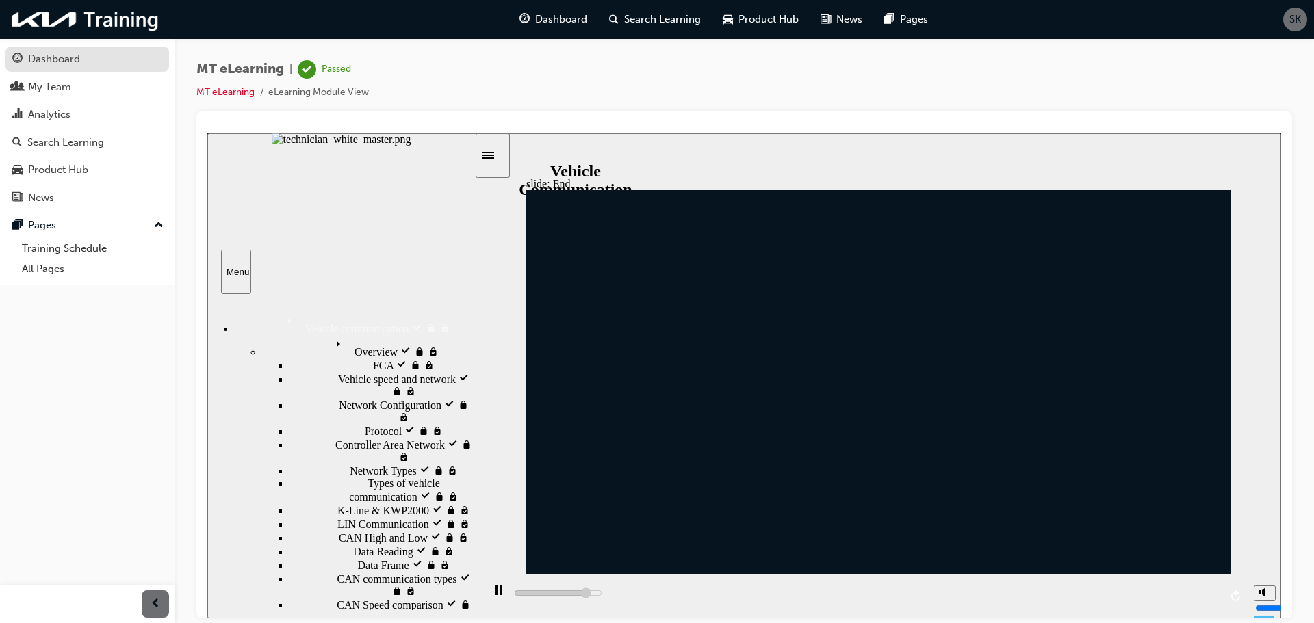
type input "8600"
click at [55, 60] on div "Dashboard" at bounding box center [54, 59] width 52 height 16
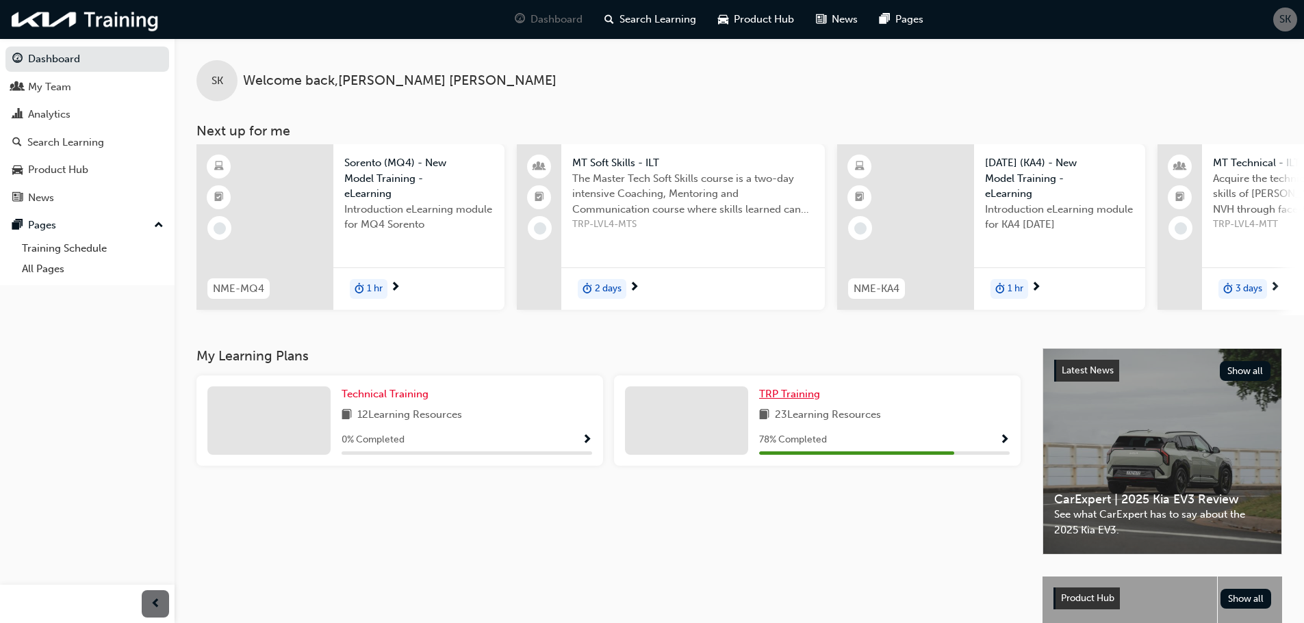
click at [802, 397] on span "TRP Training" at bounding box center [789, 394] width 61 height 12
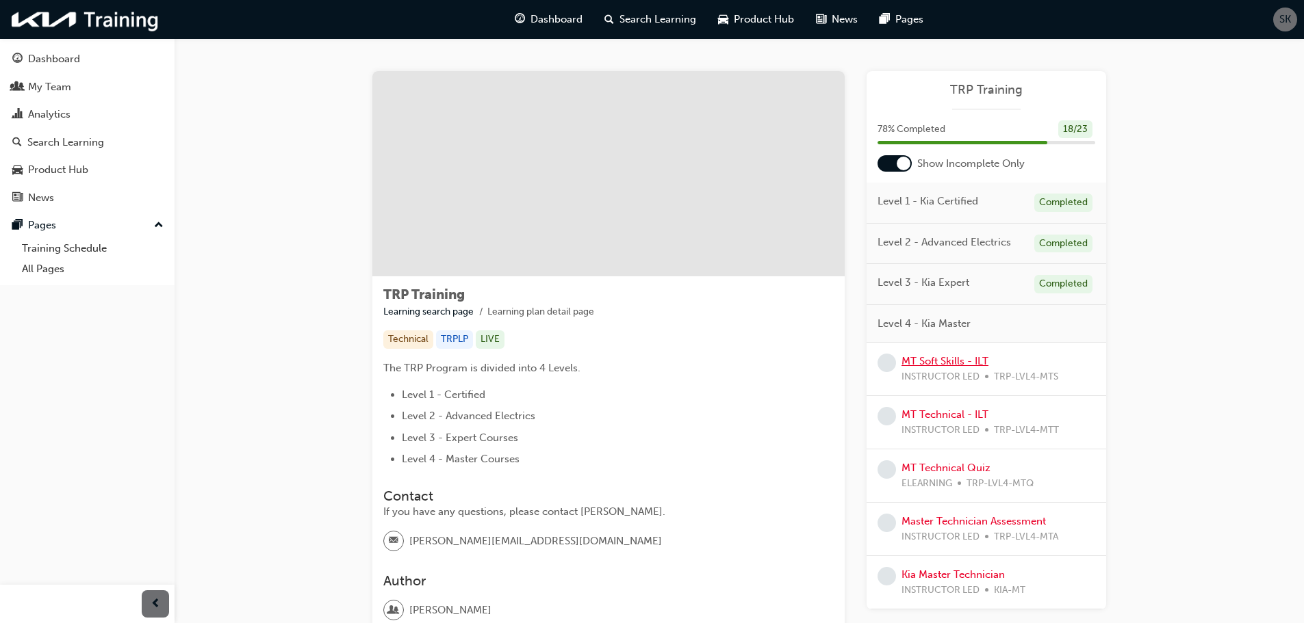
click at [976, 365] on link "MT Soft Skills - ILT" at bounding box center [944, 361] width 87 height 12
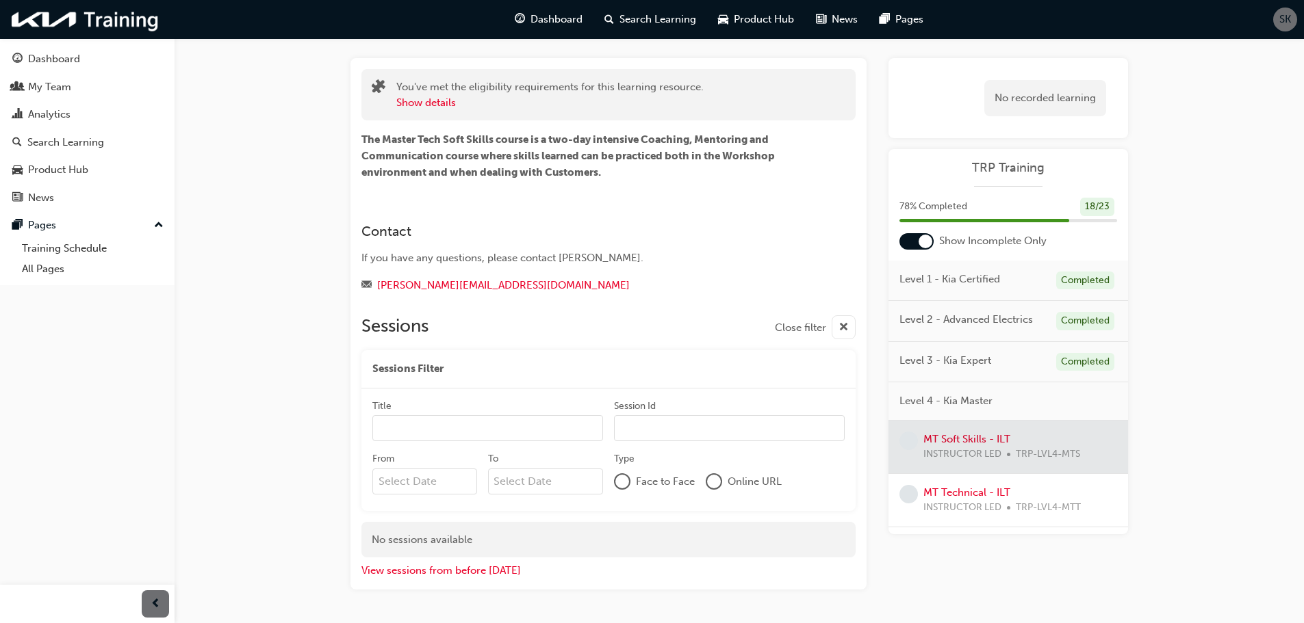
scroll to position [110, 0]
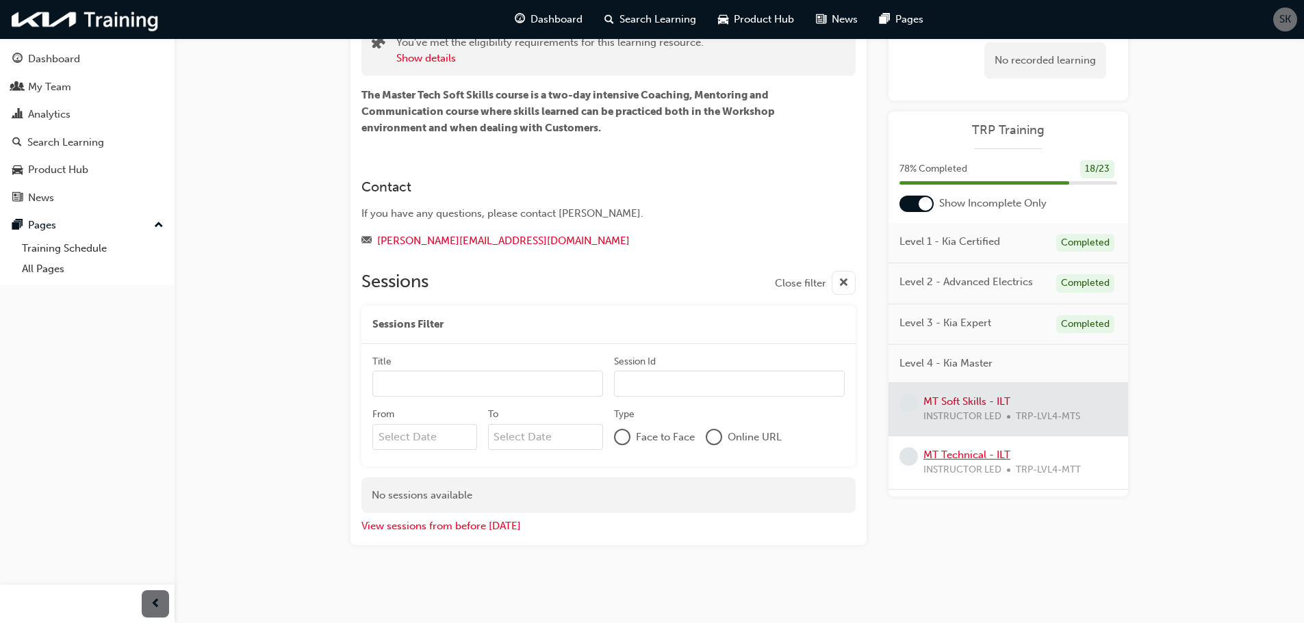
click at [981, 454] on link "MT Technical - ILT" at bounding box center [966, 455] width 87 height 12
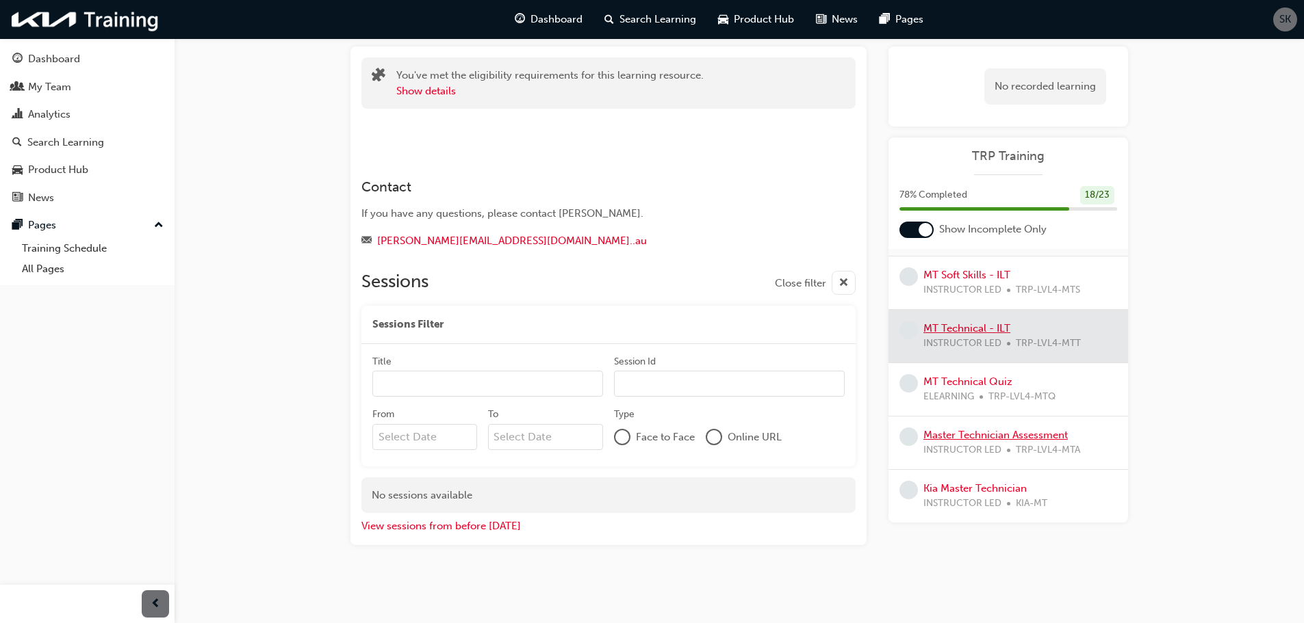
scroll to position [153, 0]
click at [979, 396] on div at bounding box center [980, 396] width 3 height 3
click at [983, 384] on link "MT Technical Quiz" at bounding box center [967, 381] width 89 height 12
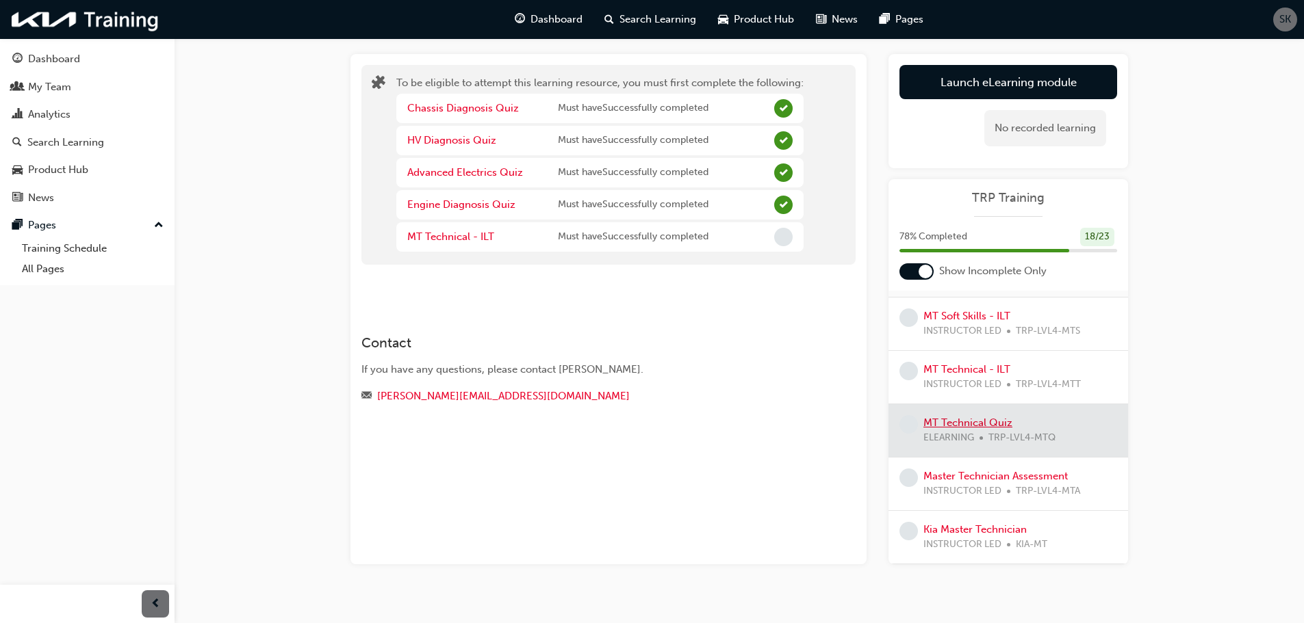
scroll to position [77, 0]
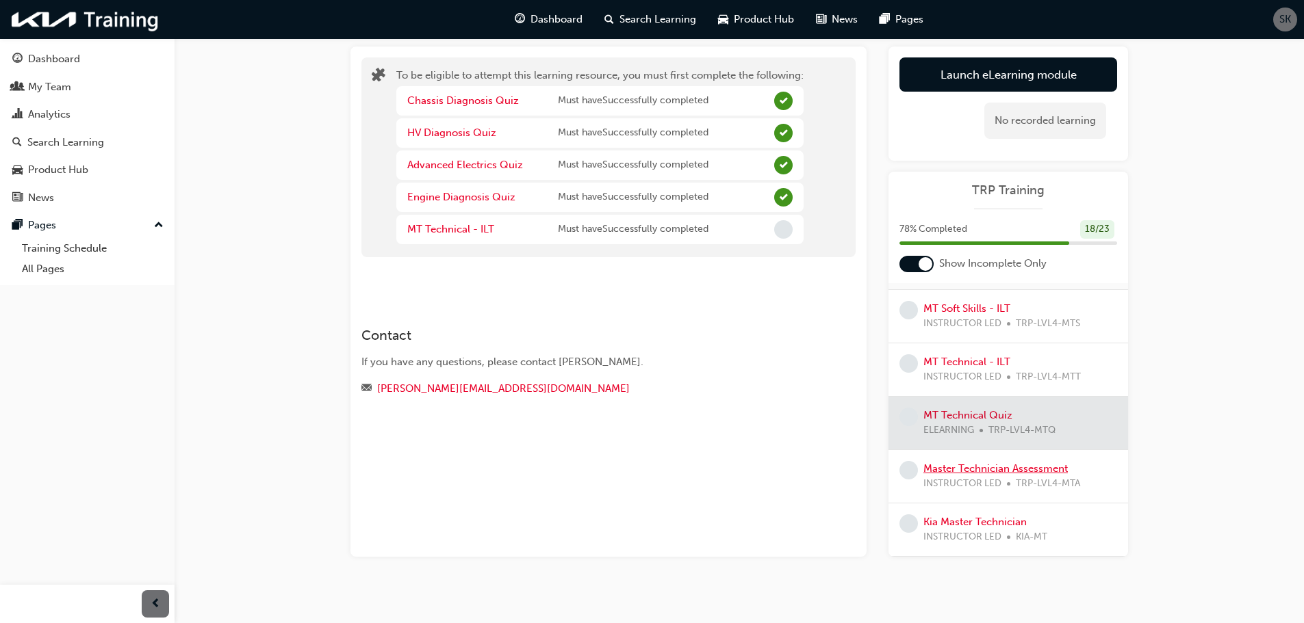
click at [1016, 465] on link "Master Technician Assessment" at bounding box center [995, 469] width 144 height 12
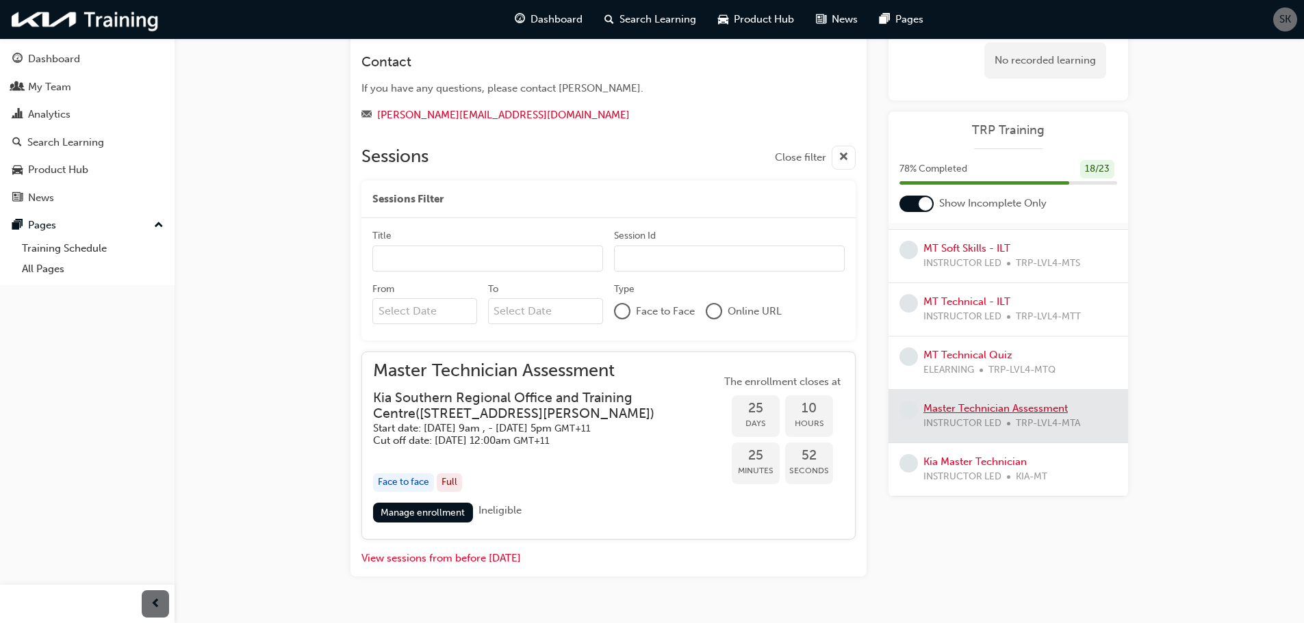
scroll to position [350, 0]
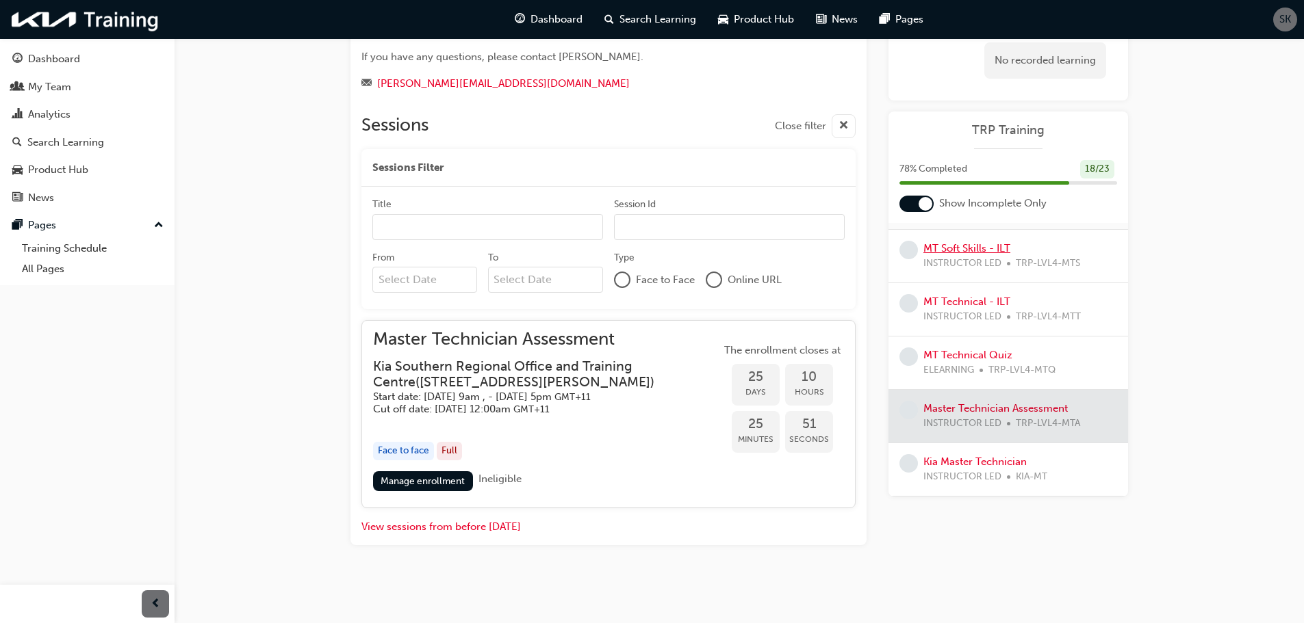
click at [966, 248] on link "MT Soft Skills - ILT" at bounding box center [966, 248] width 87 height 12
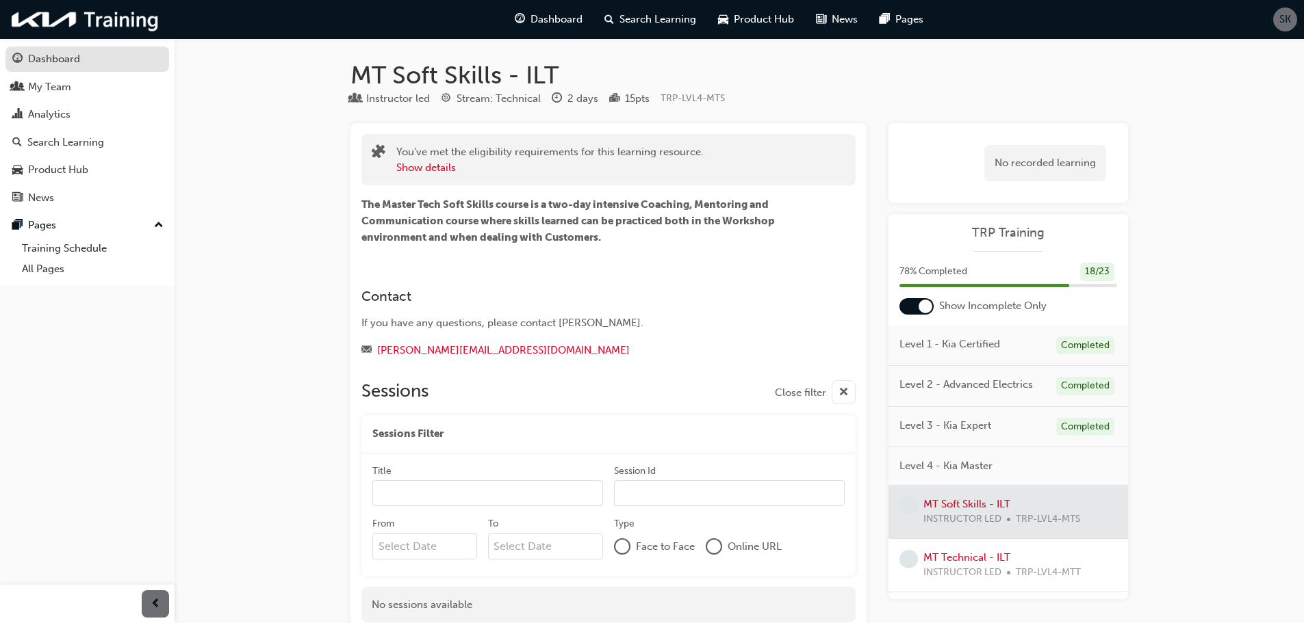
click at [118, 53] on div "Dashboard" at bounding box center [87, 59] width 150 height 17
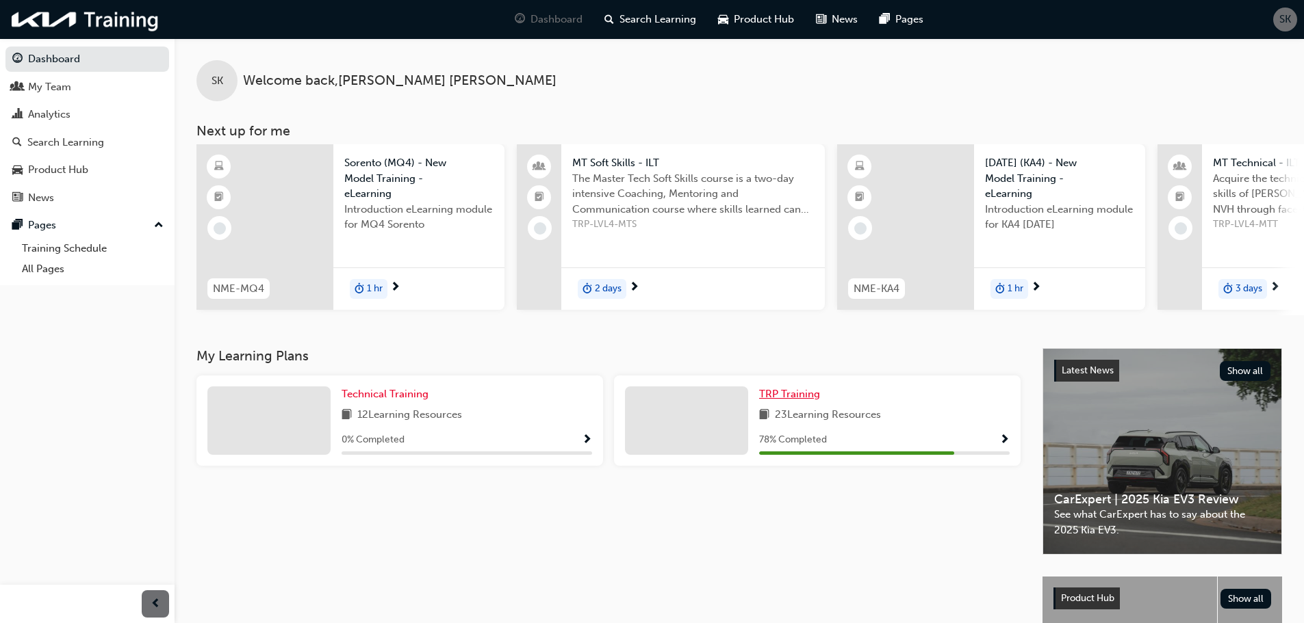
click at [779, 400] on span "TRP Training" at bounding box center [789, 394] width 61 height 12
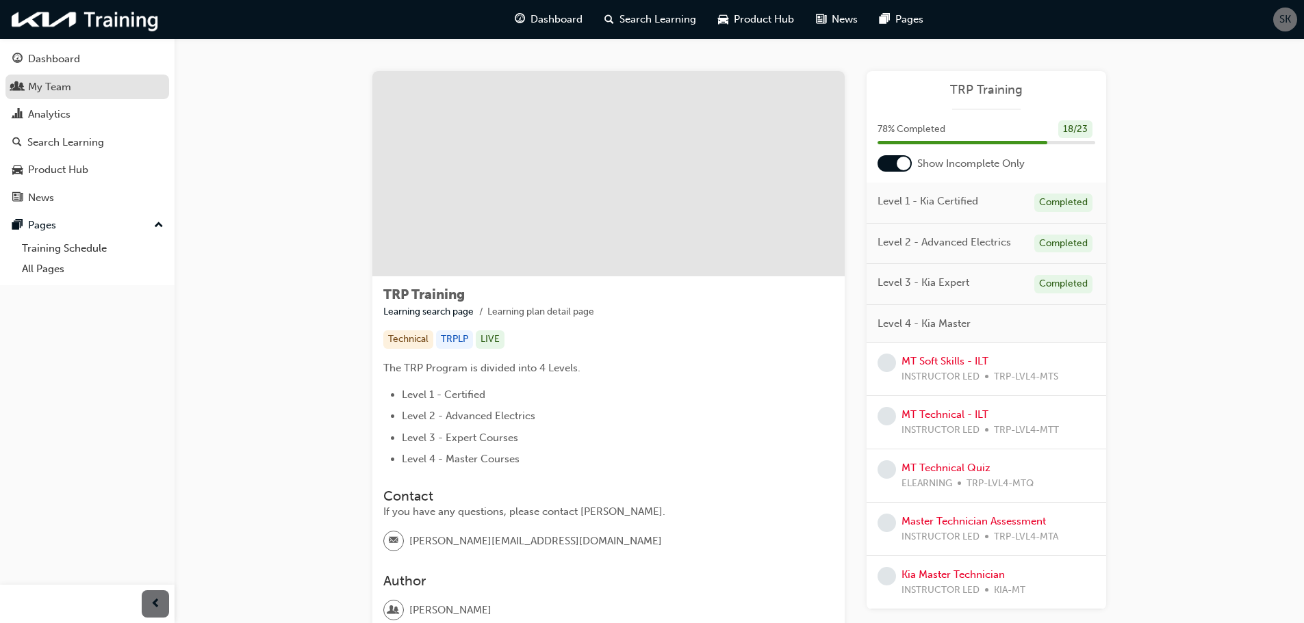
click at [103, 94] on div "My Team" at bounding box center [87, 87] width 150 height 17
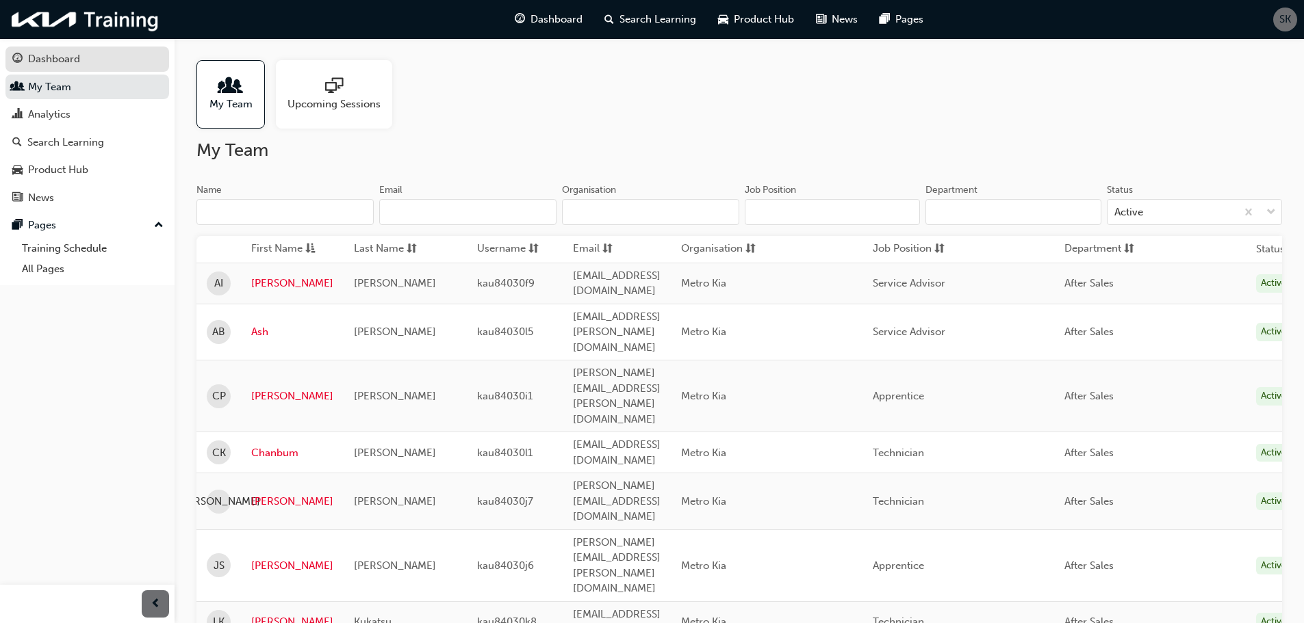
click at [105, 60] on div "Dashboard" at bounding box center [87, 59] width 150 height 17
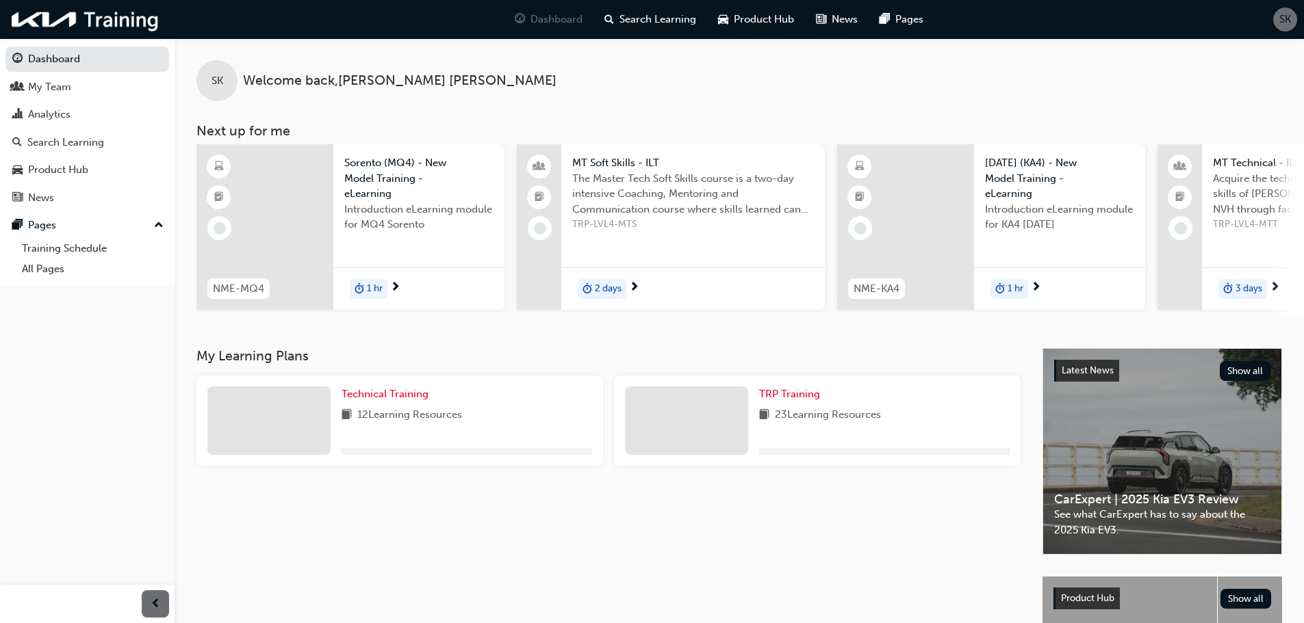
click at [311, 86] on span "Welcome back , Sung Joon Kim" at bounding box center [399, 81] width 313 height 16
click at [1289, 20] on span "SK" at bounding box center [1285, 20] width 12 height 16
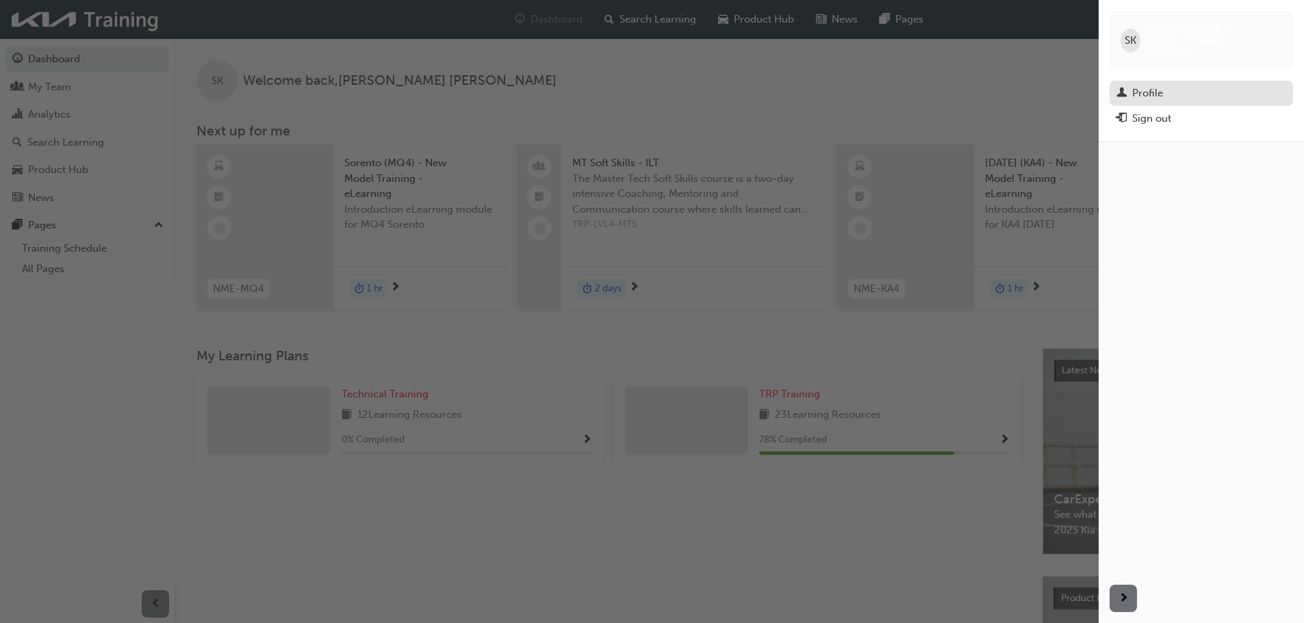
click at [1137, 89] on div "Profile" at bounding box center [1201, 93] width 170 height 17
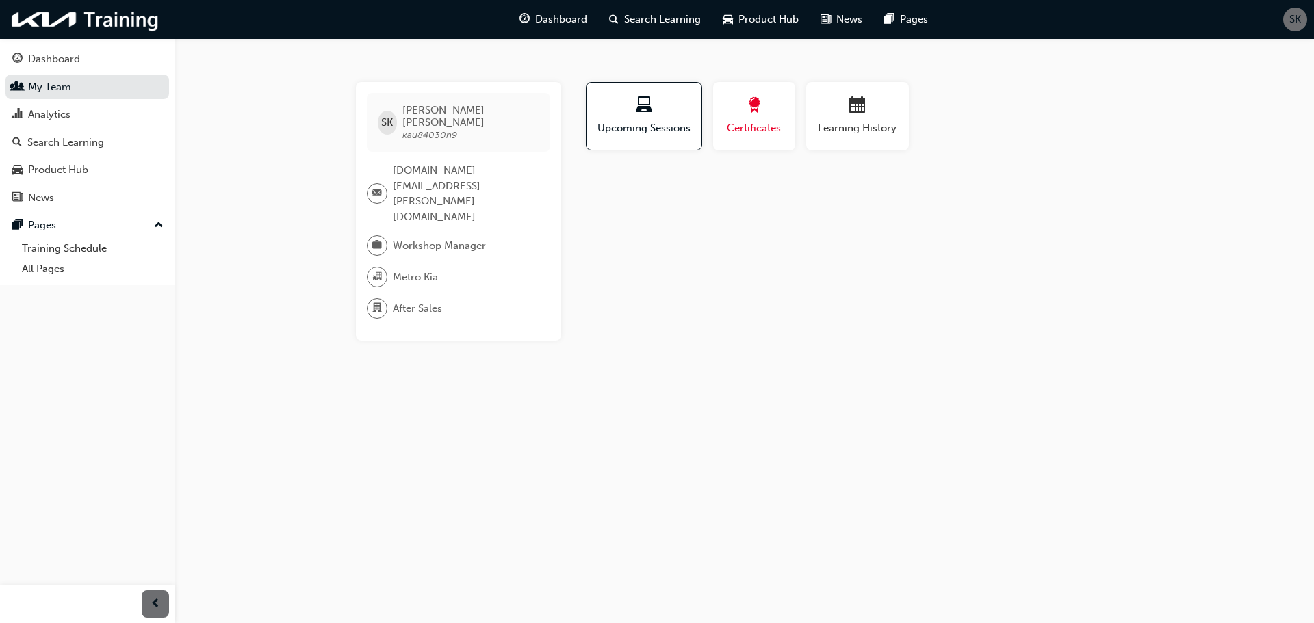
drag, startPoint x: 710, startPoint y: 110, endPoint x: 722, endPoint y: 111, distance: 12.3
click at [712, 110] on div "Certificates" at bounding box center [754, 121] width 93 height 79
click at [748, 111] on span "award-icon" at bounding box center [754, 106] width 16 height 18
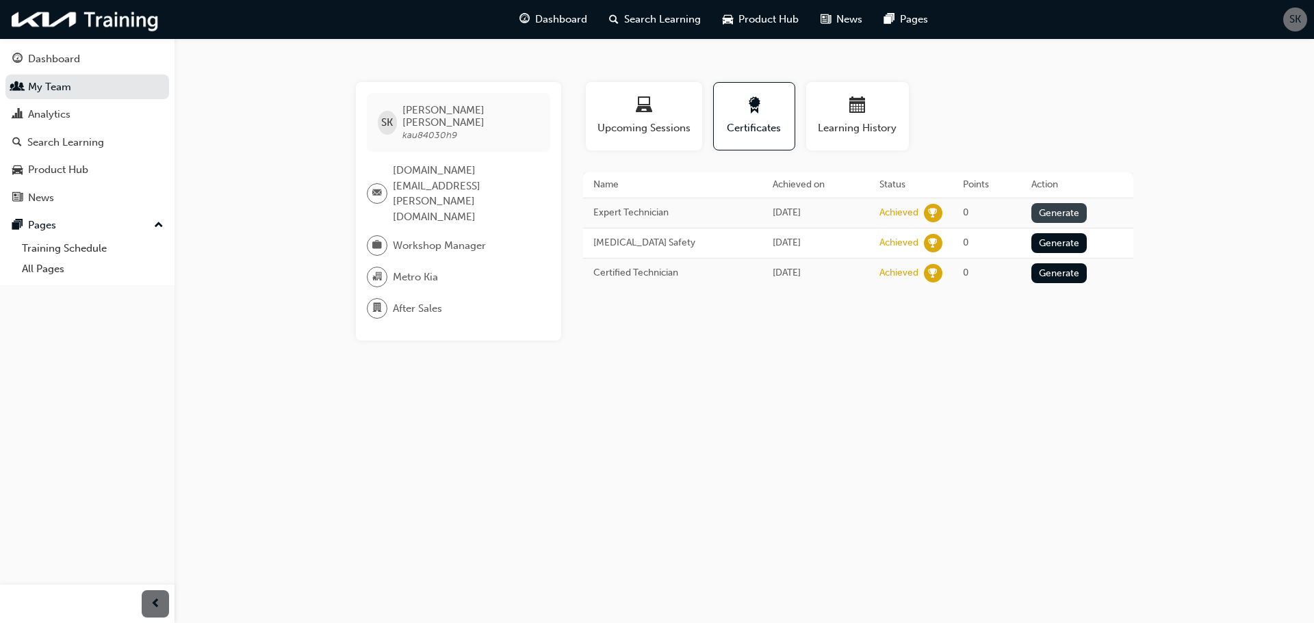
click at [1064, 207] on button "Generate" at bounding box center [1059, 213] width 56 height 20
click at [1031, 215] on link "Download PDF" at bounding box center [1054, 212] width 63 height 12
click at [874, 417] on div "SK Sung Joon Kim kau84030h9 sung.kim@nmg.com.au Workshop Manager Metro Kia Afte…" at bounding box center [657, 311] width 1314 height 623
click at [1068, 288] on div "SK Sung Joon Kim kau84030h9 sung.kim@nmg.com.au Workshop Manager Metro Kia Afte…" at bounding box center [657, 311] width 1314 height 623
click at [1069, 276] on button "Generate" at bounding box center [1051, 272] width 56 height 20
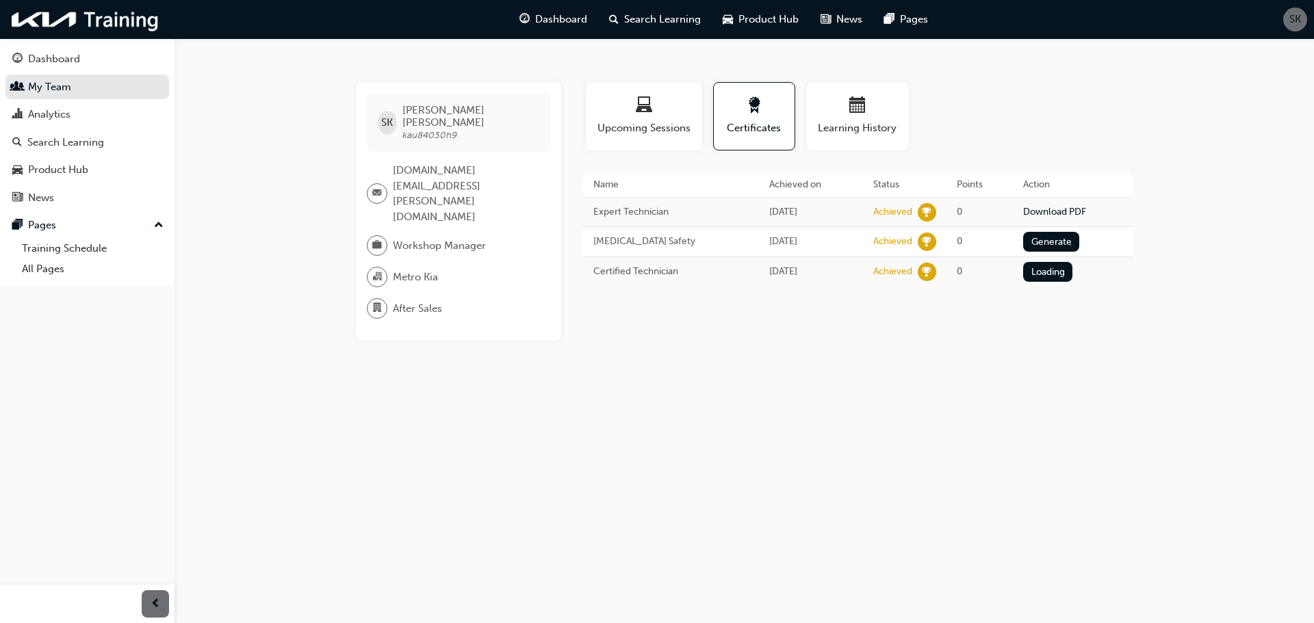
click at [1304, 23] on div "SK" at bounding box center [1295, 20] width 24 height 24
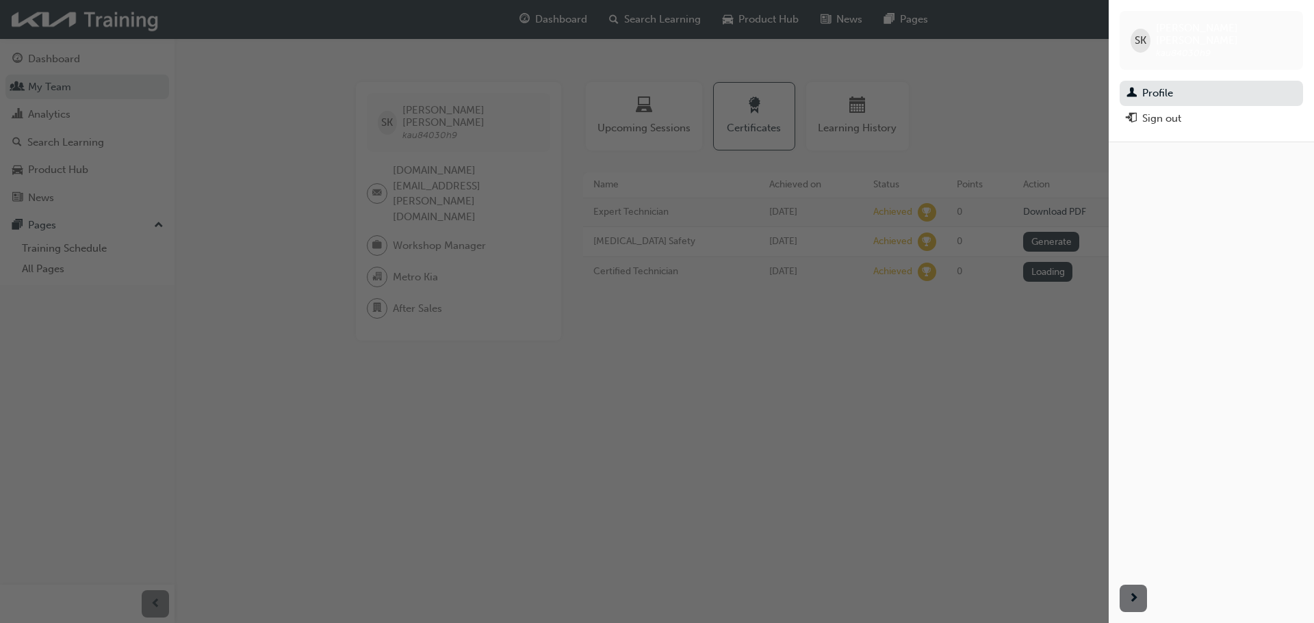
click at [1051, 407] on div "button" at bounding box center [554, 311] width 1109 height 623
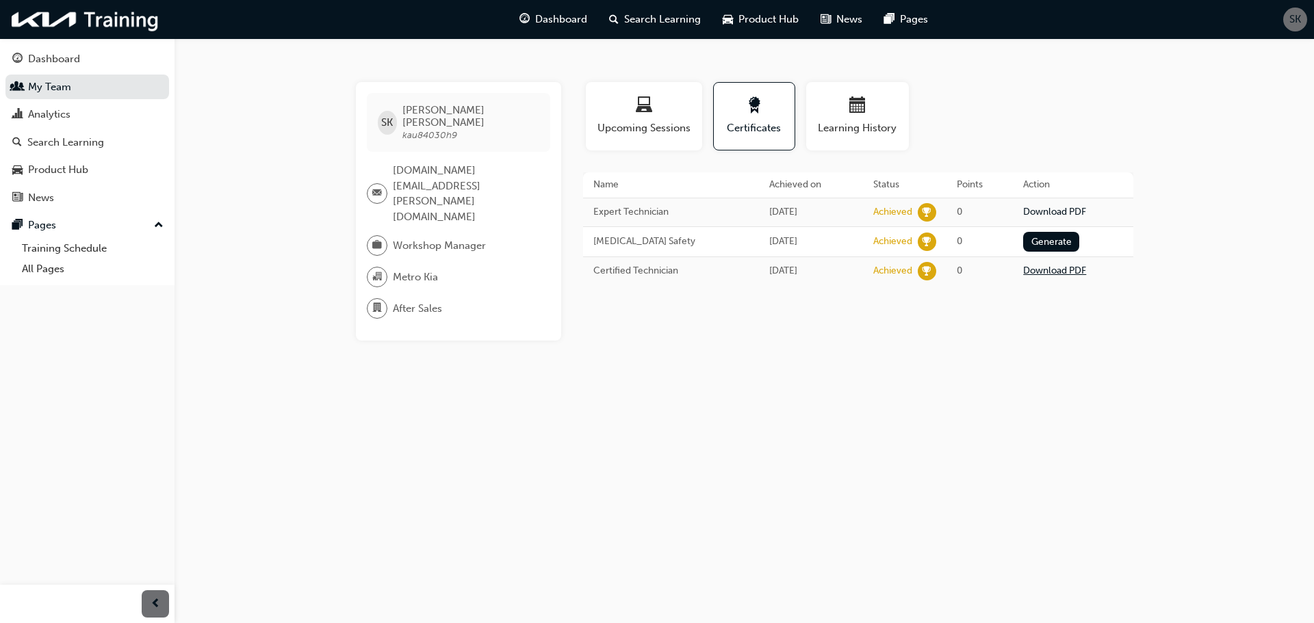
click at [1058, 269] on link "Download PDF" at bounding box center [1054, 271] width 63 height 12
click at [648, 479] on div "SK Sung Joon Kim kau84030h9 sung.kim@nmg.com.au Workshop Manager Metro Kia Afte…" at bounding box center [657, 311] width 1314 height 623
